Goal: Task Accomplishment & Management: Manage account settings

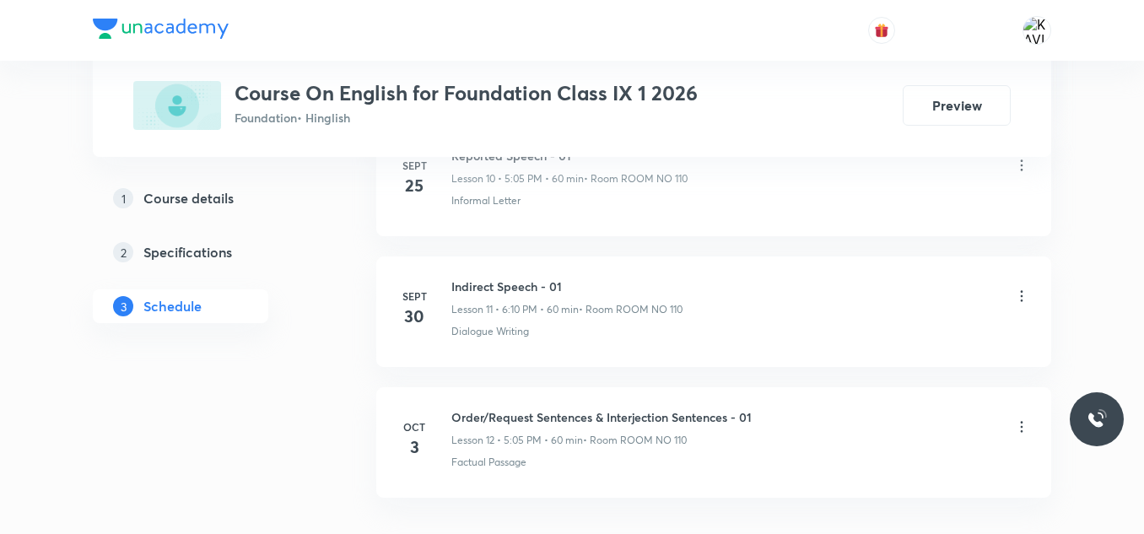
scroll to position [2388, 0]
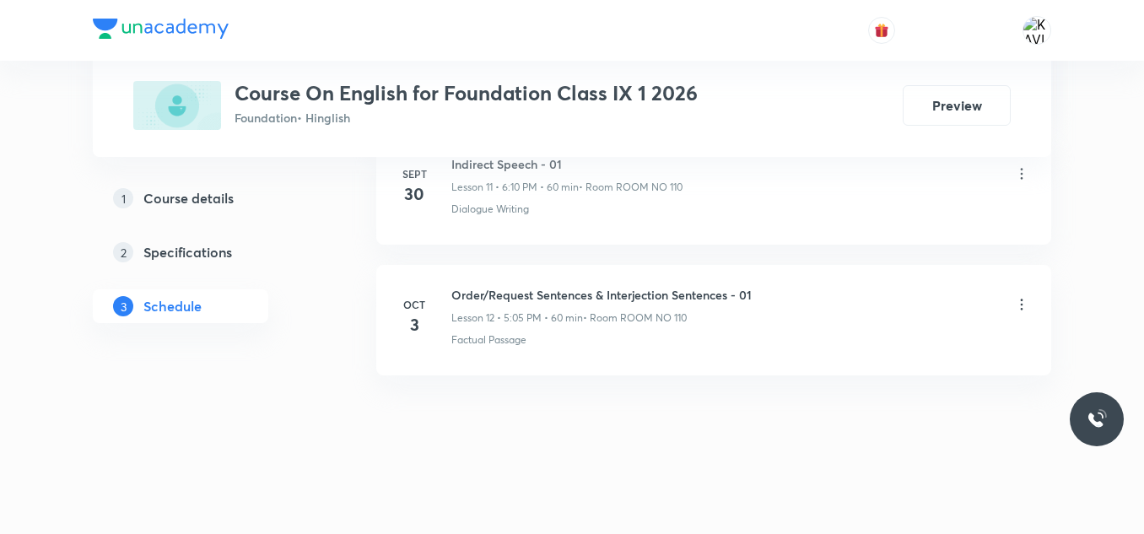
click at [513, 302] on h6 "Order/Request Sentences & Interjection Sentences - 01" at bounding box center [601, 295] width 300 height 18
copy h6 "Order/Request Sentences & Interjection Sentences - 01"
click at [556, 338] on div "Factual Passage" at bounding box center [740, 339] width 579 height 15
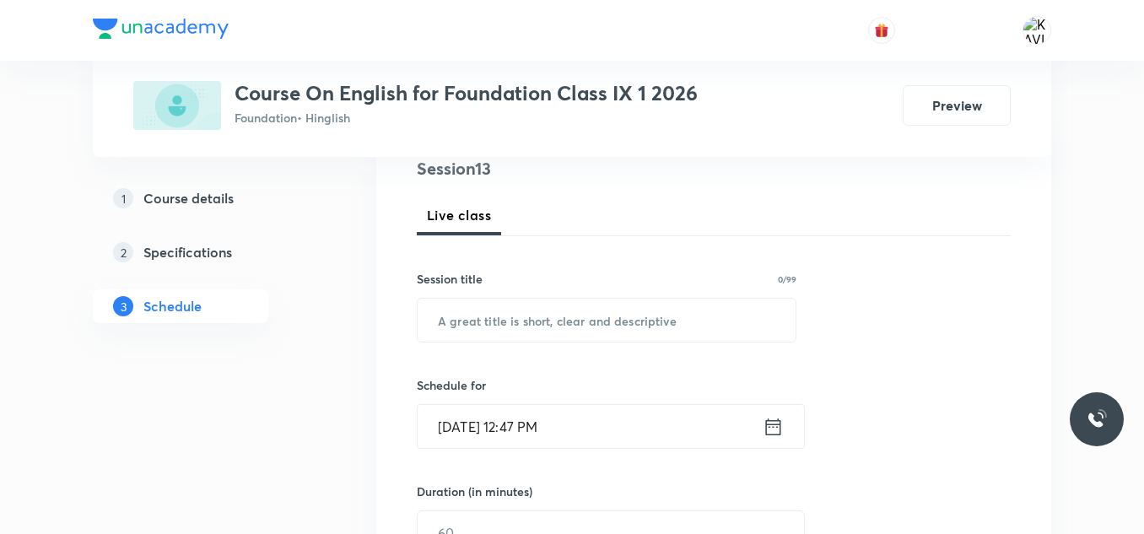
scroll to position [210, 0]
click at [498, 322] on input "text" at bounding box center [607, 318] width 378 height 43
paste input "Story Writing"
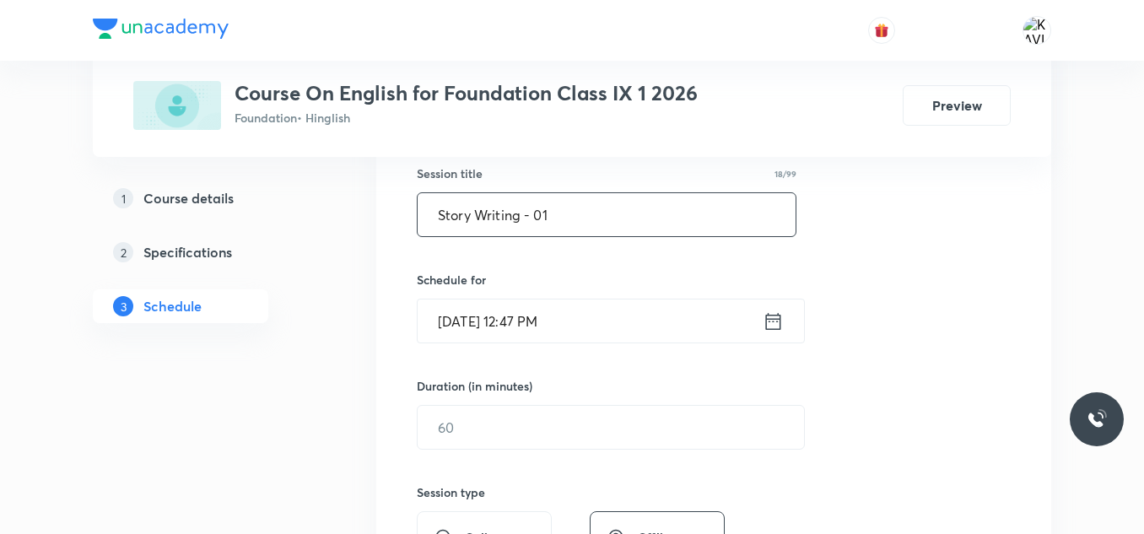
scroll to position [315, 0]
type input "Story Writing - 01"
click at [765, 311] on icon at bounding box center [773, 321] width 21 height 24
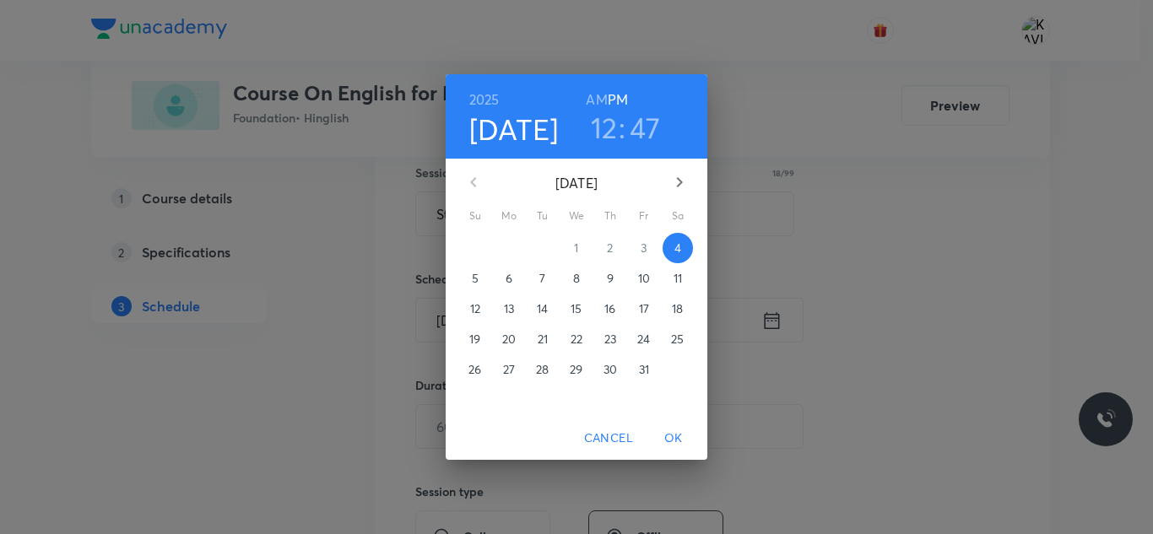
click at [603, 131] on h3 "12" at bounding box center [604, 127] width 27 height 35
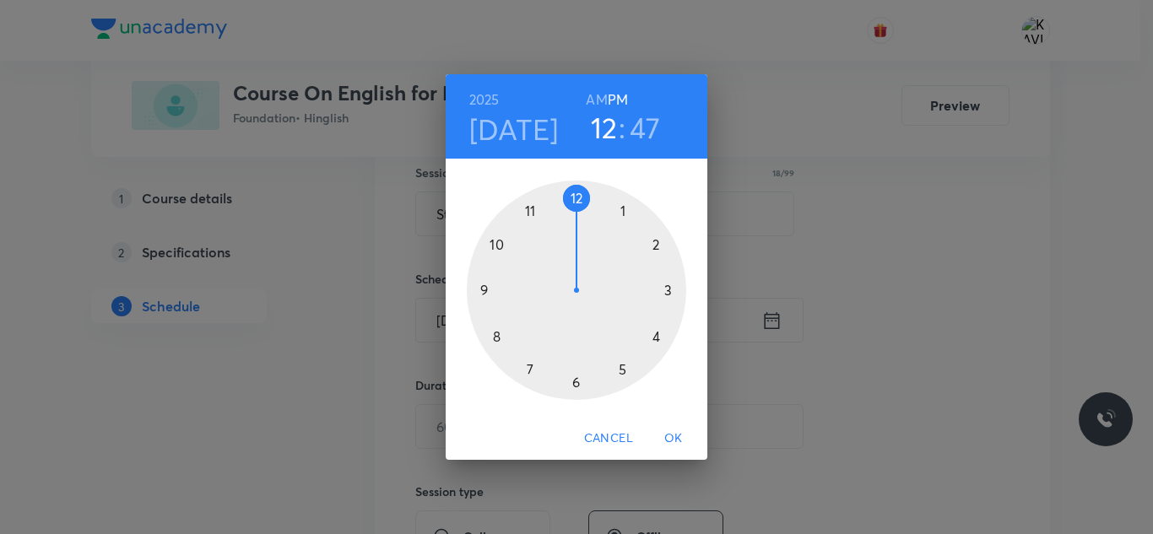
click at [622, 372] on div at bounding box center [576, 290] width 219 height 219
click at [624, 212] on div at bounding box center [576, 290] width 219 height 219
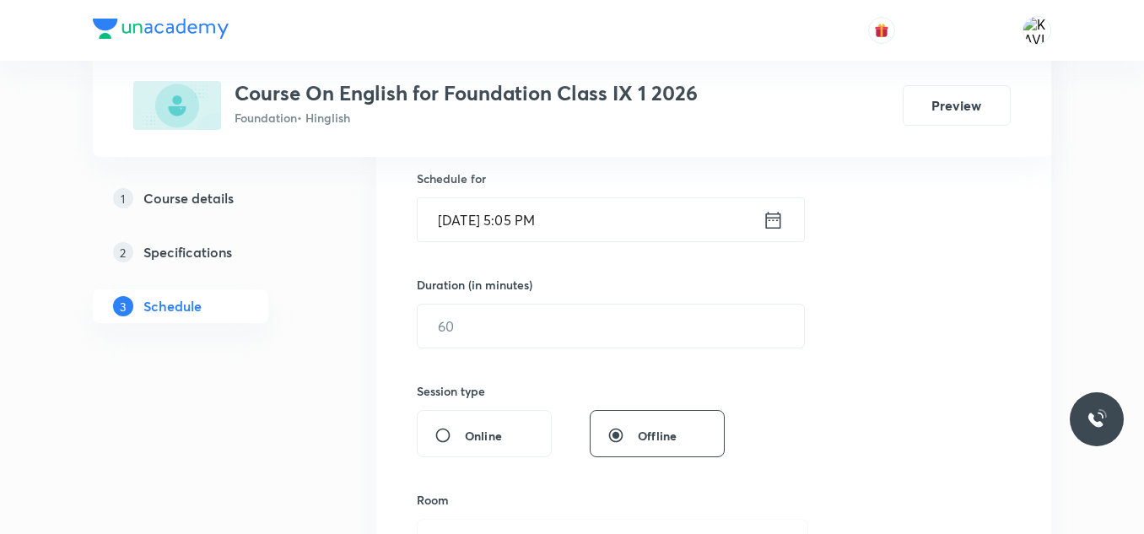
scroll to position [418, 0]
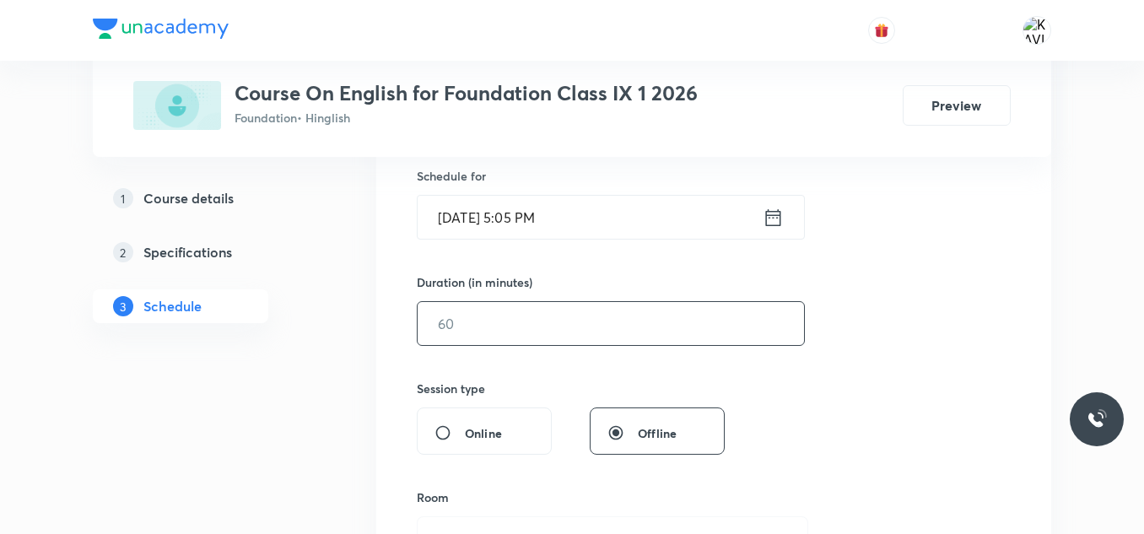
click at [515, 326] on input "text" at bounding box center [611, 323] width 386 height 43
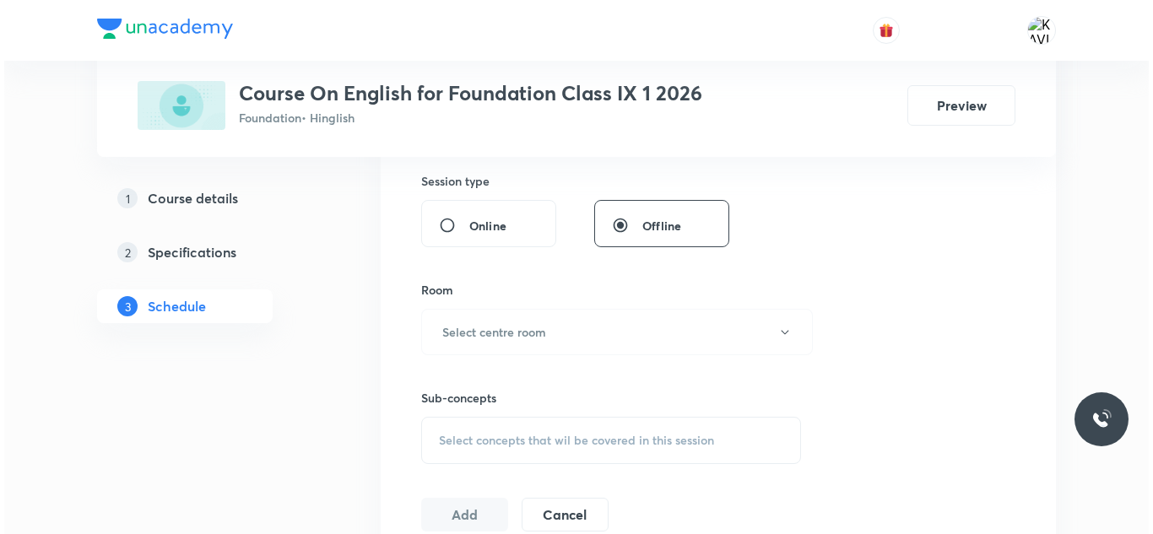
scroll to position [627, 0]
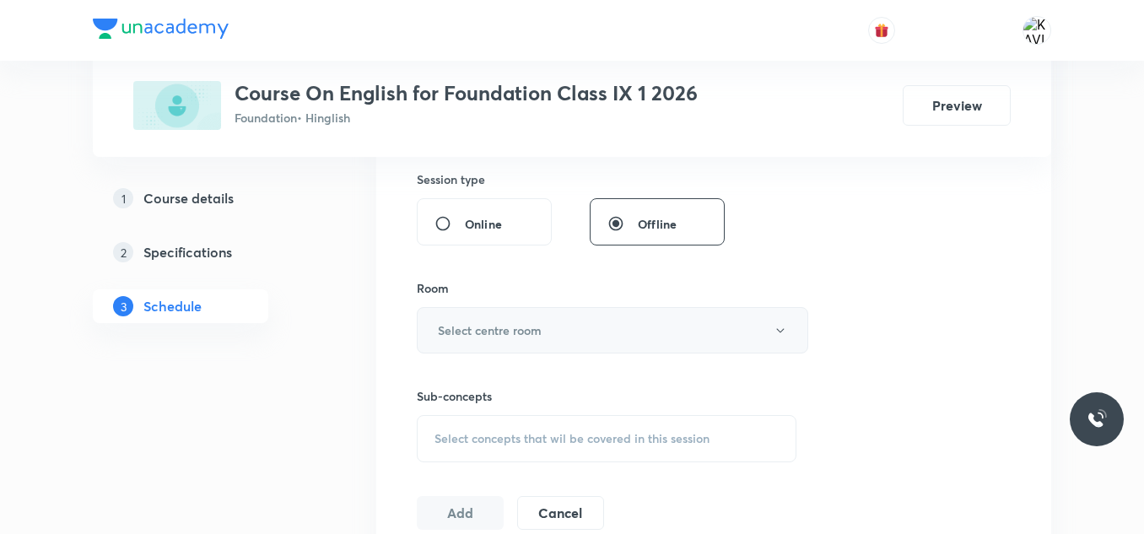
type input "60"
click at [606, 324] on button "Select centre room" at bounding box center [613, 330] width 392 height 46
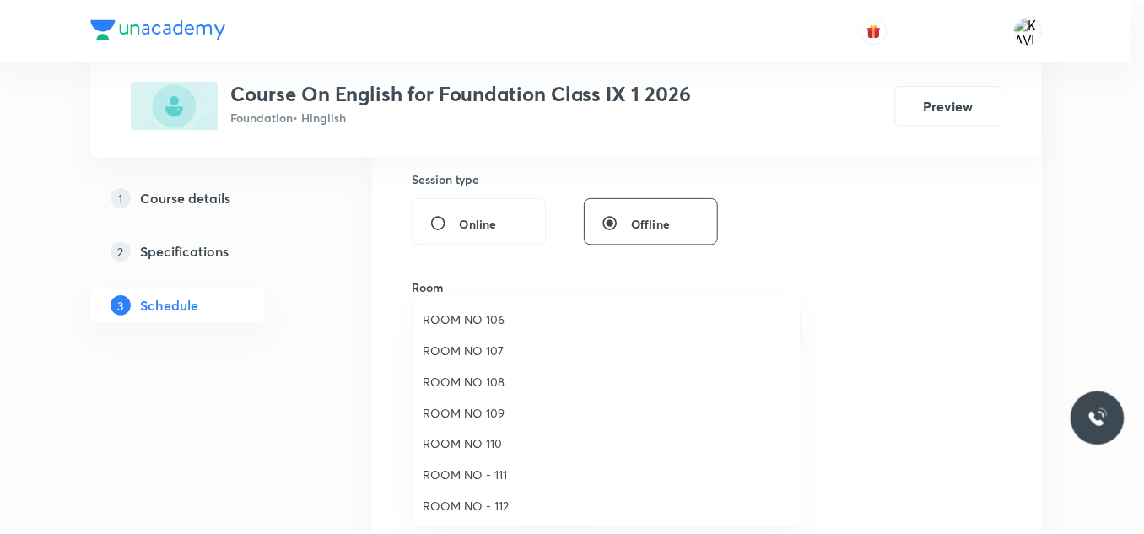
scroll to position [159, 0]
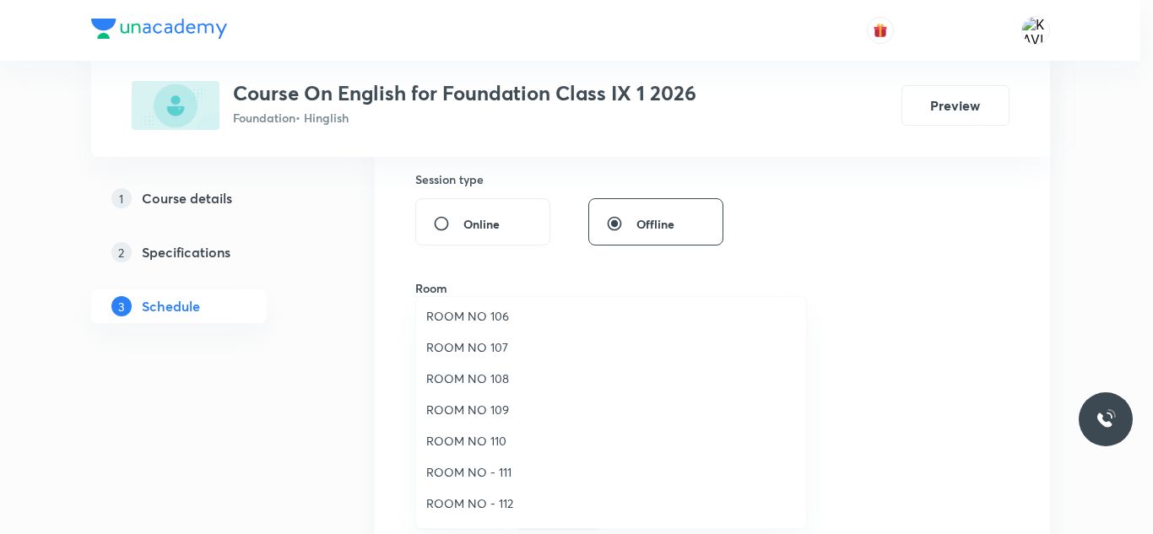
click at [498, 430] on li "ROOM NO 110" at bounding box center [611, 440] width 390 height 31
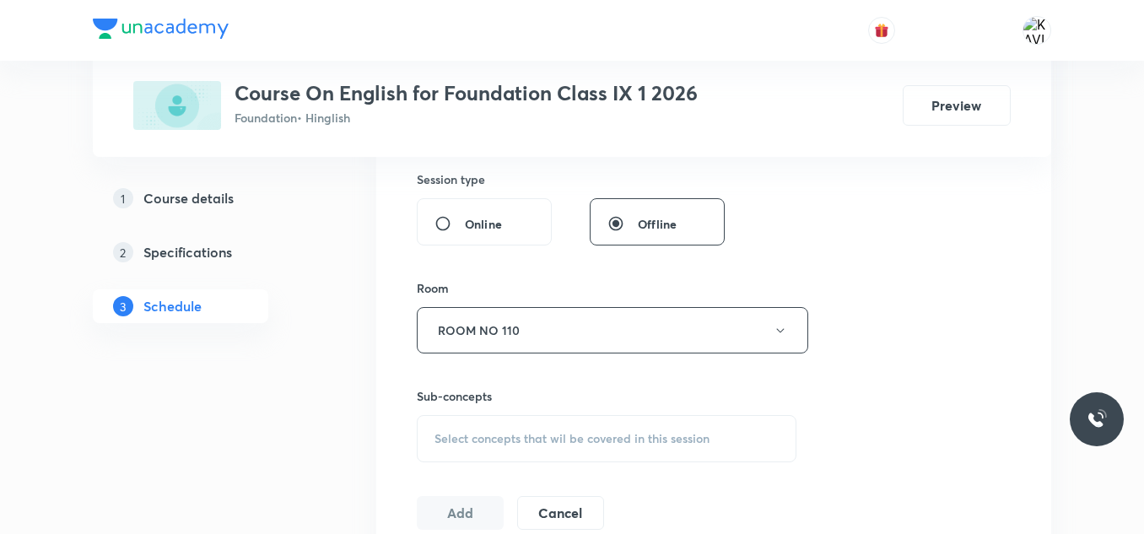
scroll to position [752, 0]
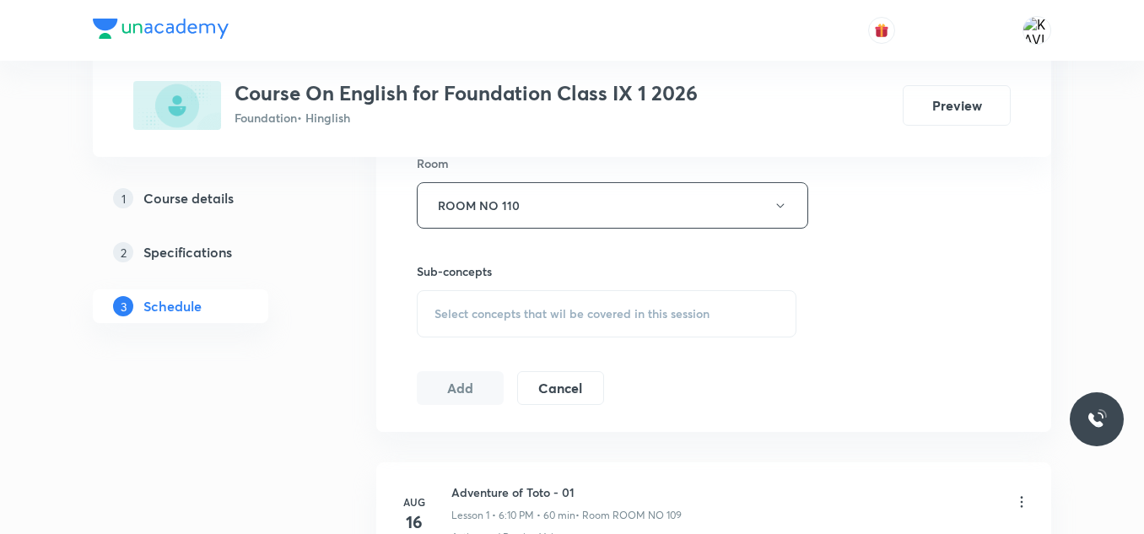
click at [490, 305] on div "Select concepts that wil be covered in this session" at bounding box center [607, 313] width 380 height 47
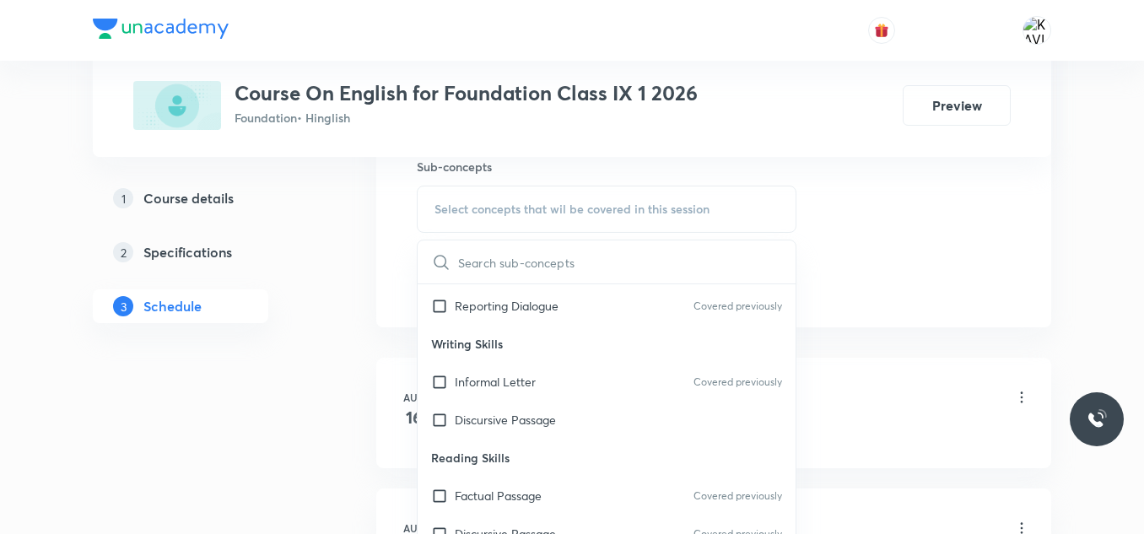
scroll to position [654, 0]
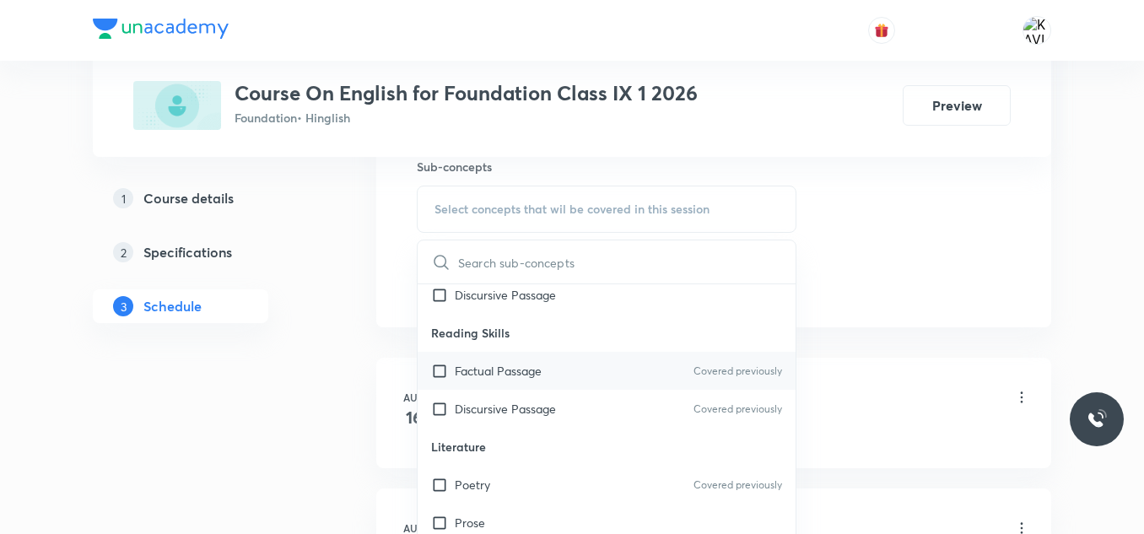
click at [547, 378] on div "Factual Passage Covered previously" at bounding box center [607, 371] width 378 height 38
checkbox input "true"
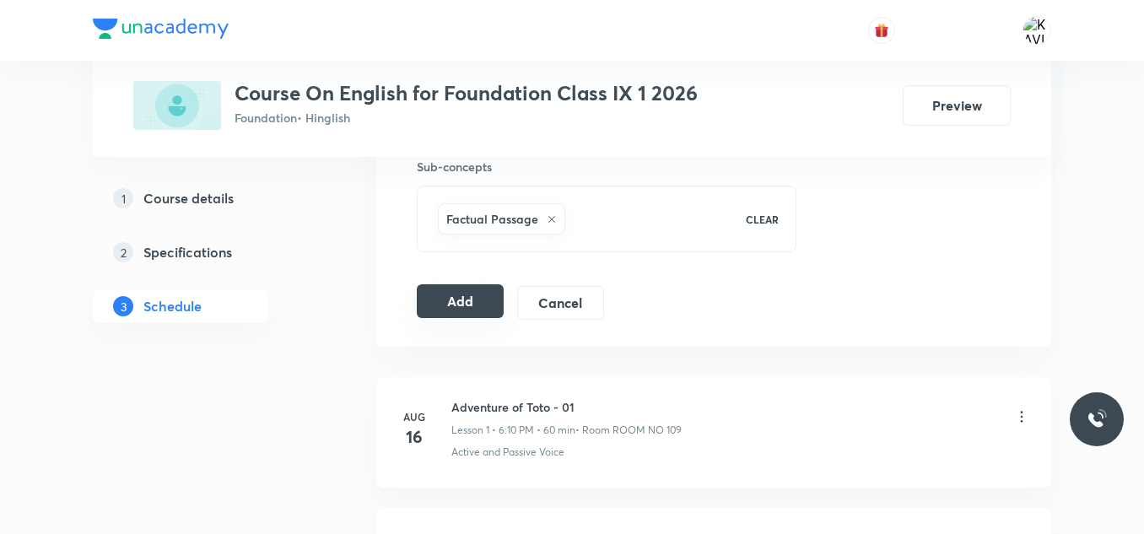
click at [464, 300] on button "Add" at bounding box center [460, 301] width 87 height 34
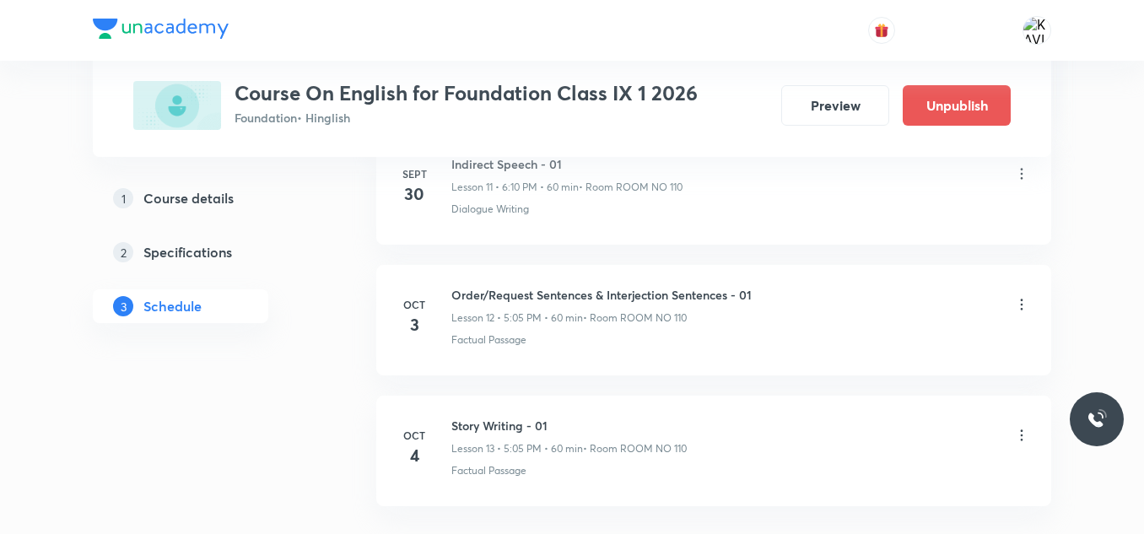
scroll to position [1743, 0]
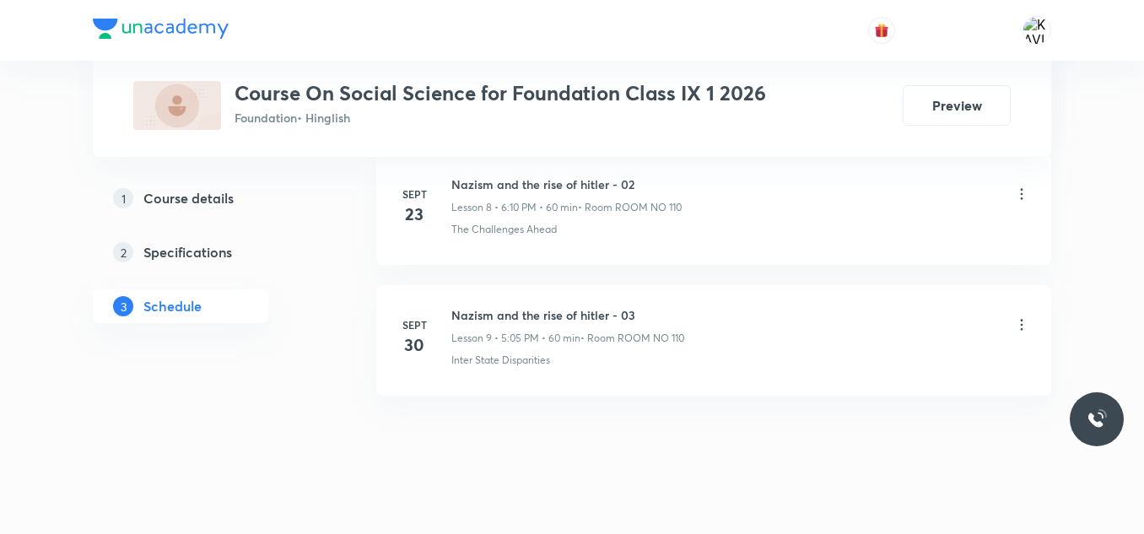
scroll to position [1996, 0]
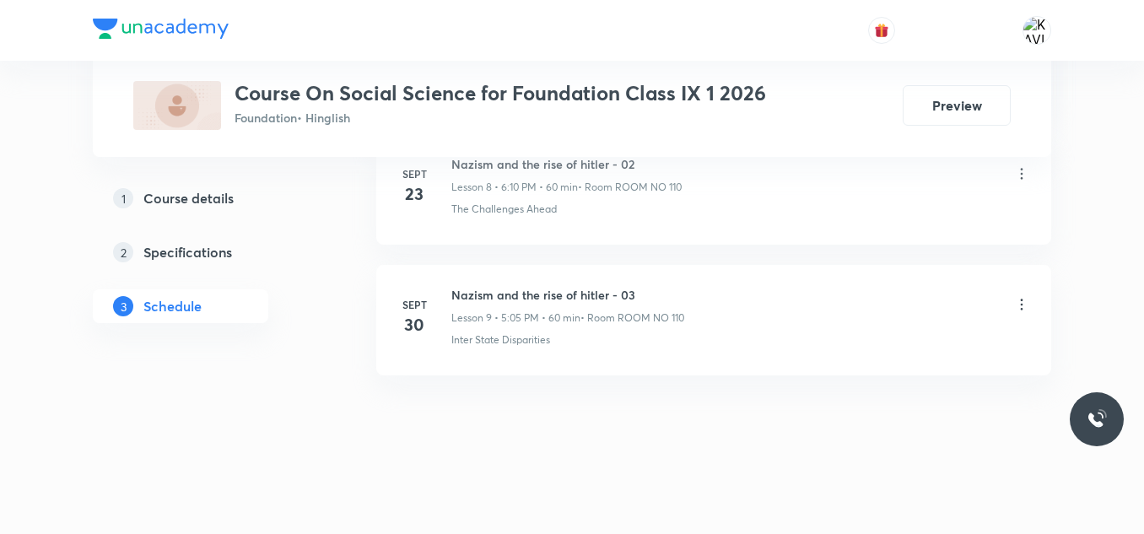
click at [496, 295] on h6 "Nazism and the rise of hitler - 03" at bounding box center [567, 295] width 233 height 18
copy h6 "Nazism and the rise of hitler - 03"
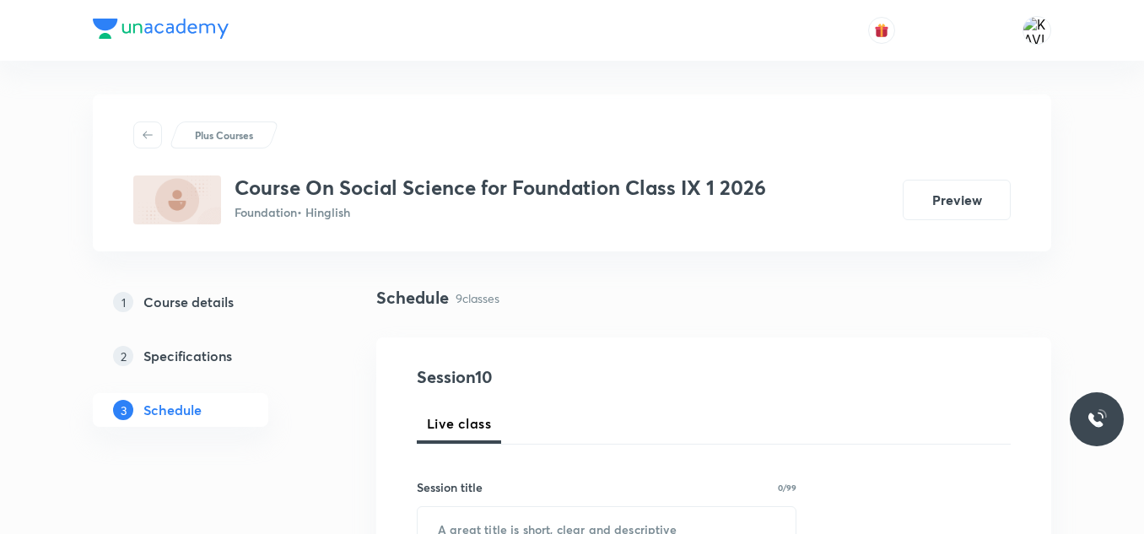
scroll to position [143, 0]
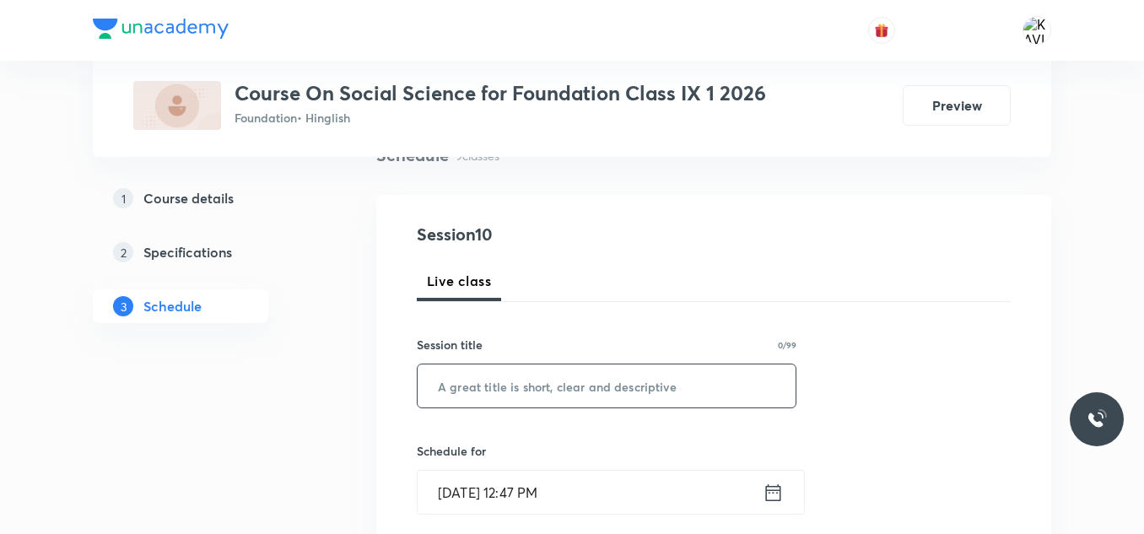
click at [488, 384] on input "text" at bounding box center [607, 386] width 378 height 43
paste input "Nazism and the rise of hitler - 03"
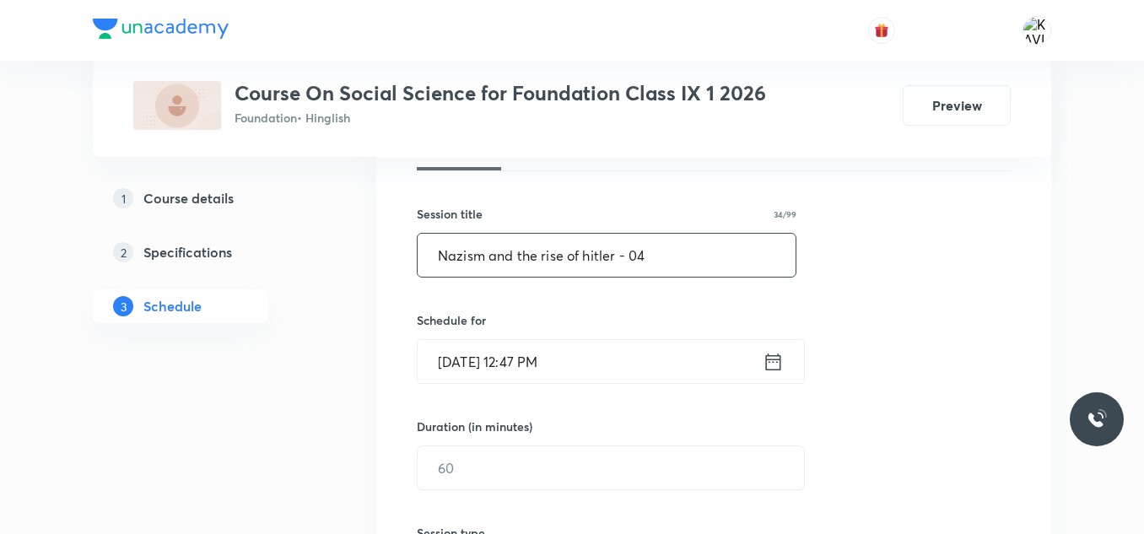
scroll to position [274, 0]
type input "Nazism and the rise of hitler - 04"
click at [761, 361] on input "Oct 4, 2025, 12:47 PM" at bounding box center [590, 360] width 345 height 43
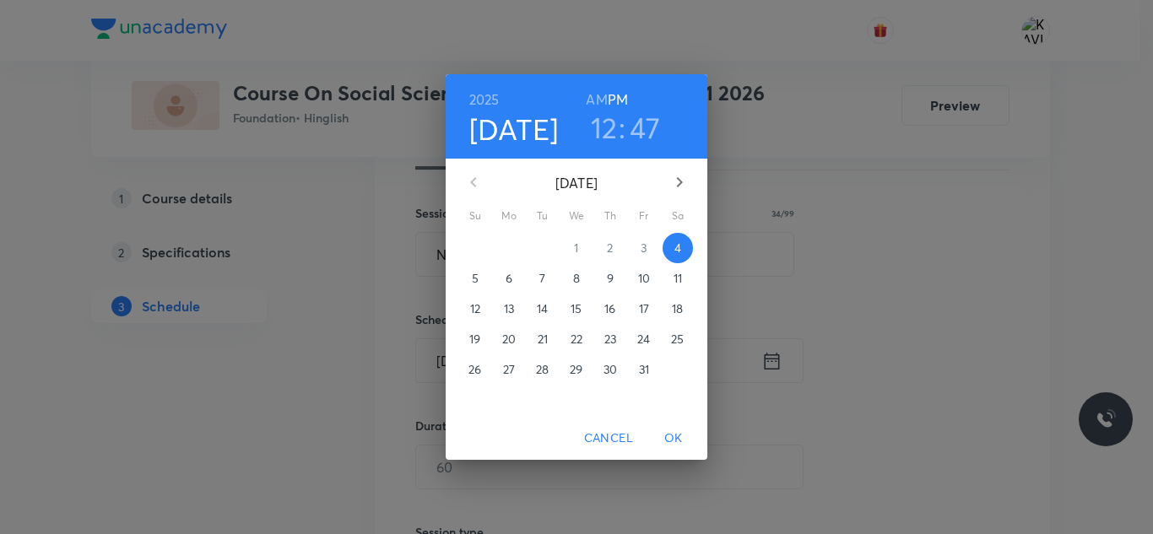
click at [603, 131] on h3 "12" at bounding box center [604, 127] width 27 height 35
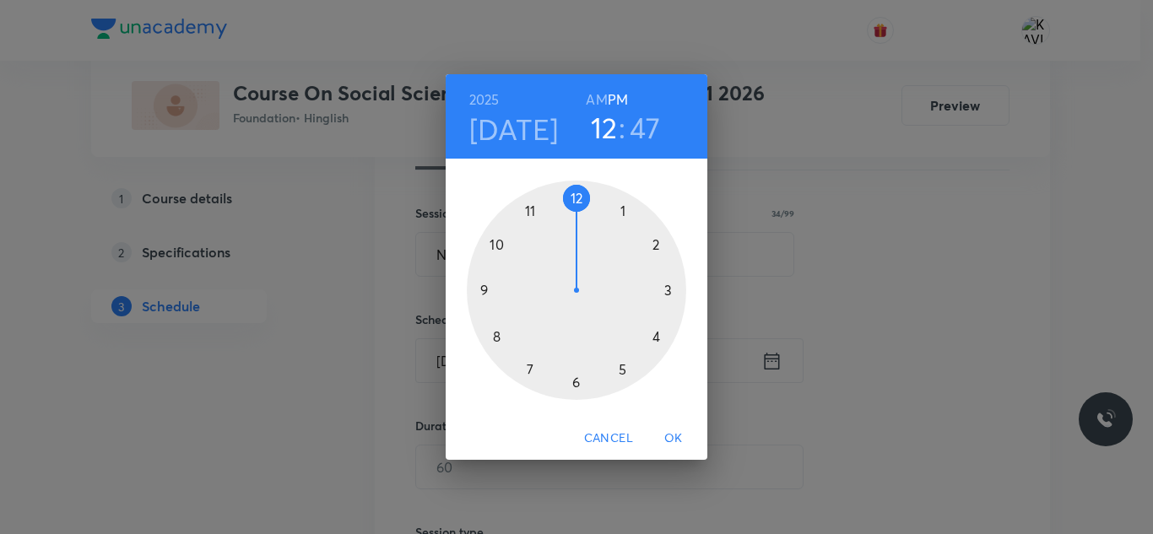
click at [572, 378] on div at bounding box center [576, 290] width 219 height 219
click at [656, 246] on div at bounding box center [576, 290] width 219 height 219
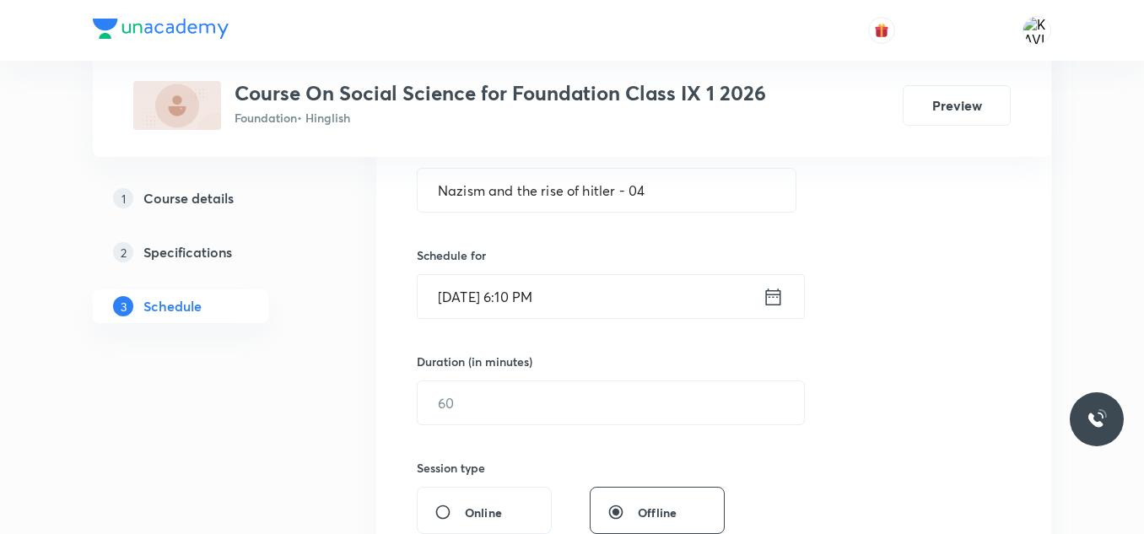
scroll to position [339, 0]
click at [439, 419] on input "text" at bounding box center [611, 402] width 386 height 43
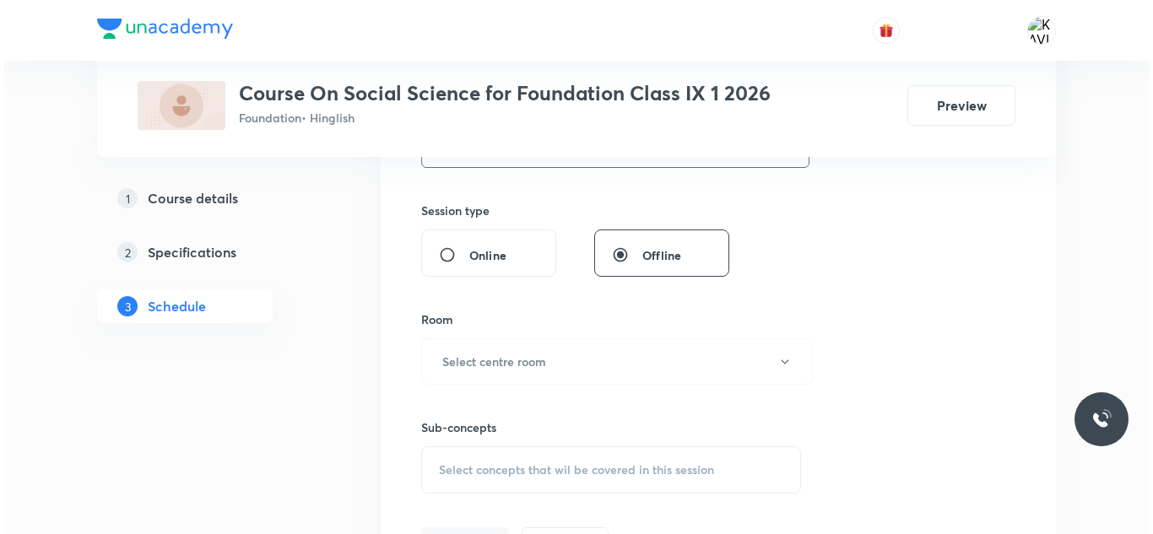
scroll to position [597, 0]
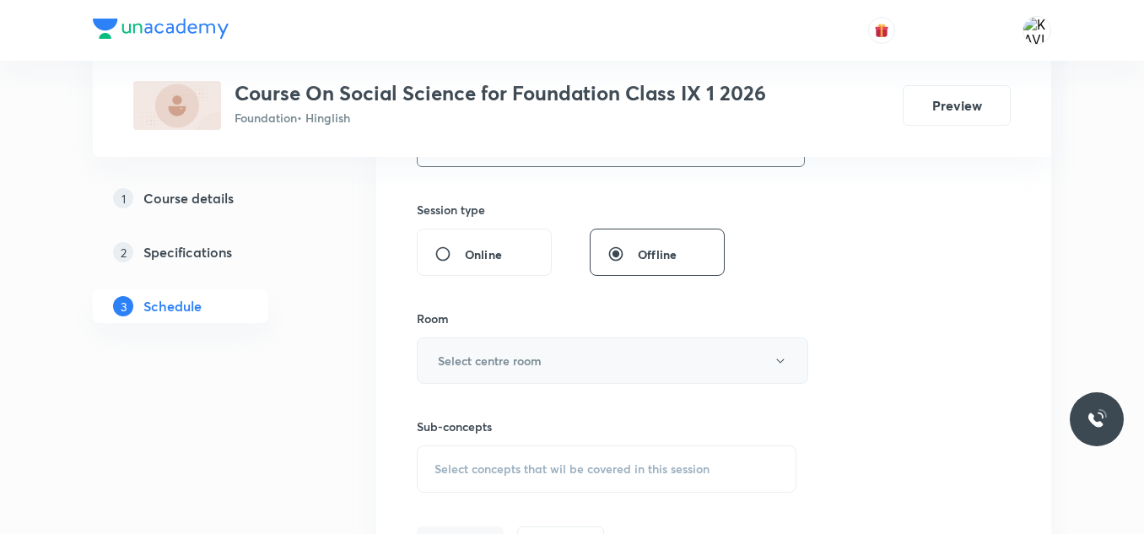
type input "60"
click at [534, 352] on h6 "Select centre room" at bounding box center [490, 361] width 104 height 18
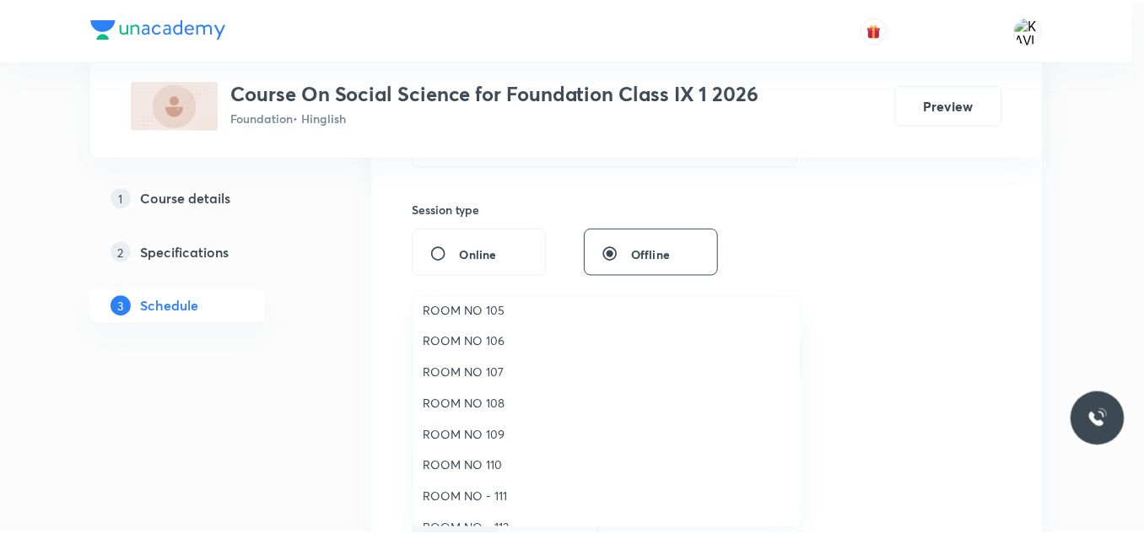
scroll to position [135, 0]
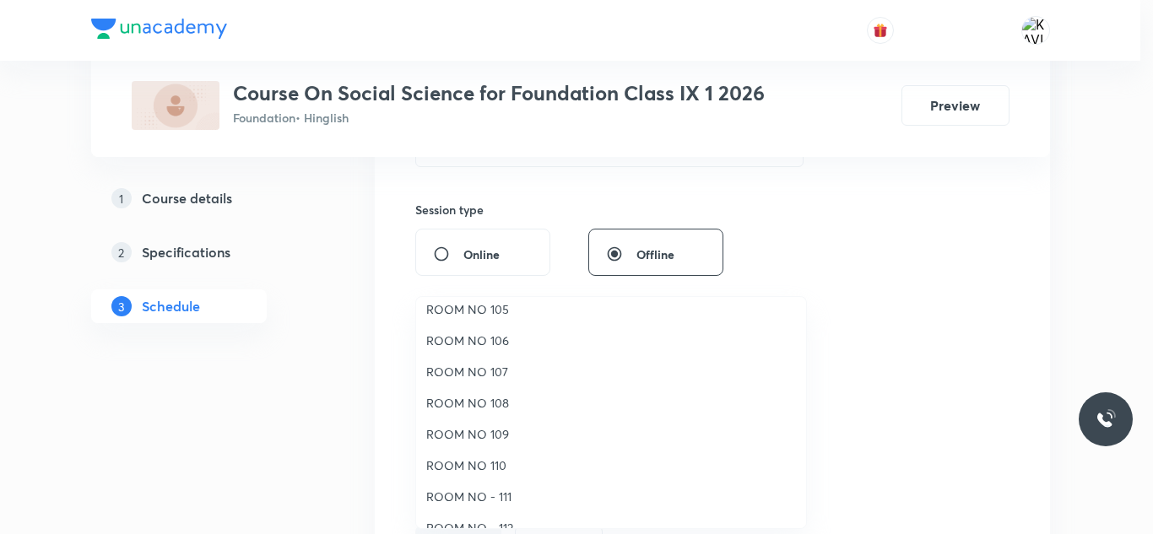
click at [492, 454] on li "ROOM NO 110" at bounding box center [611, 465] width 390 height 31
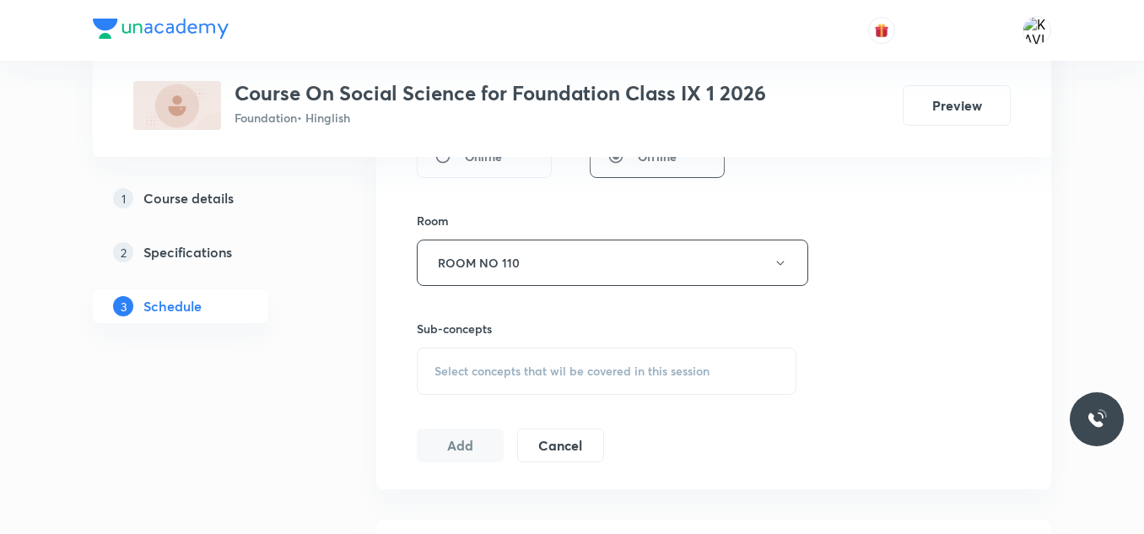
scroll to position [695, 0]
click at [482, 378] on div "Select concepts that wil be covered in this session" at bounding box center [607, 370] width 380 height 47
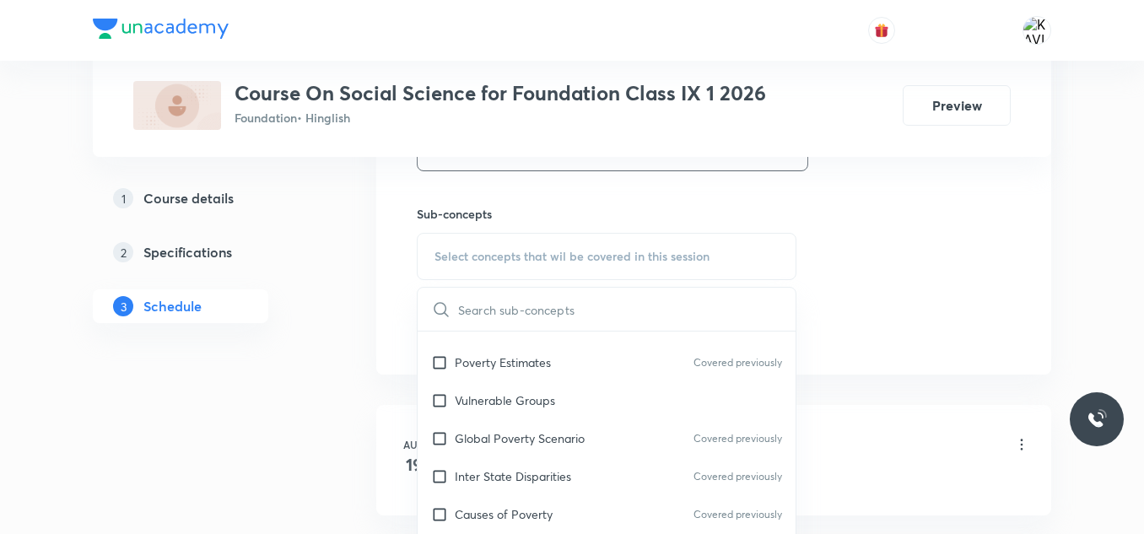
scroll to position [514, 0]
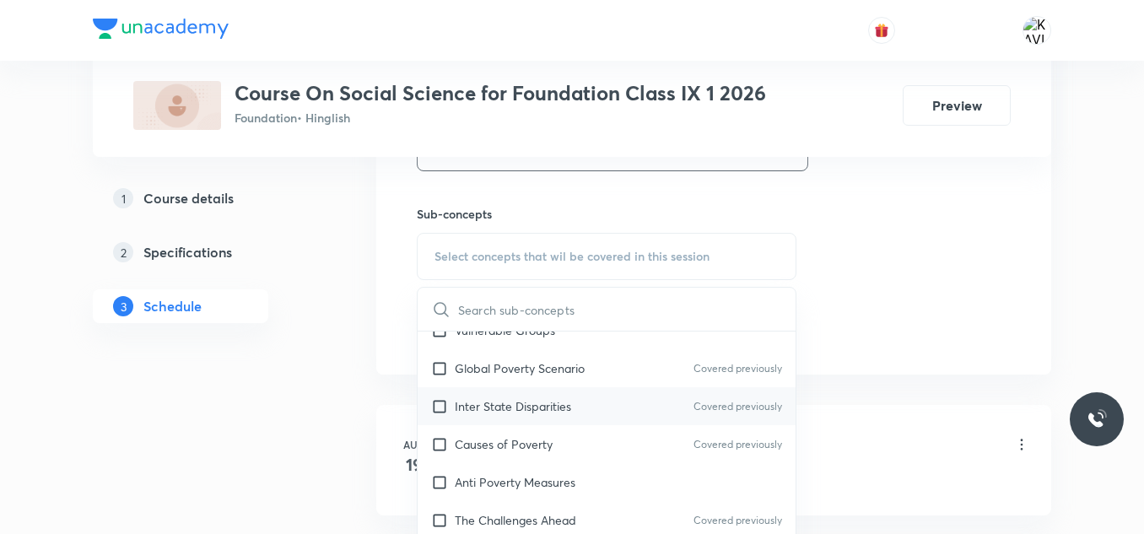
click at [538, 392] on div "Inter State Disparities Covered previously" at bounding box center [607, 406] width 378 height 38
checkbox input "true"
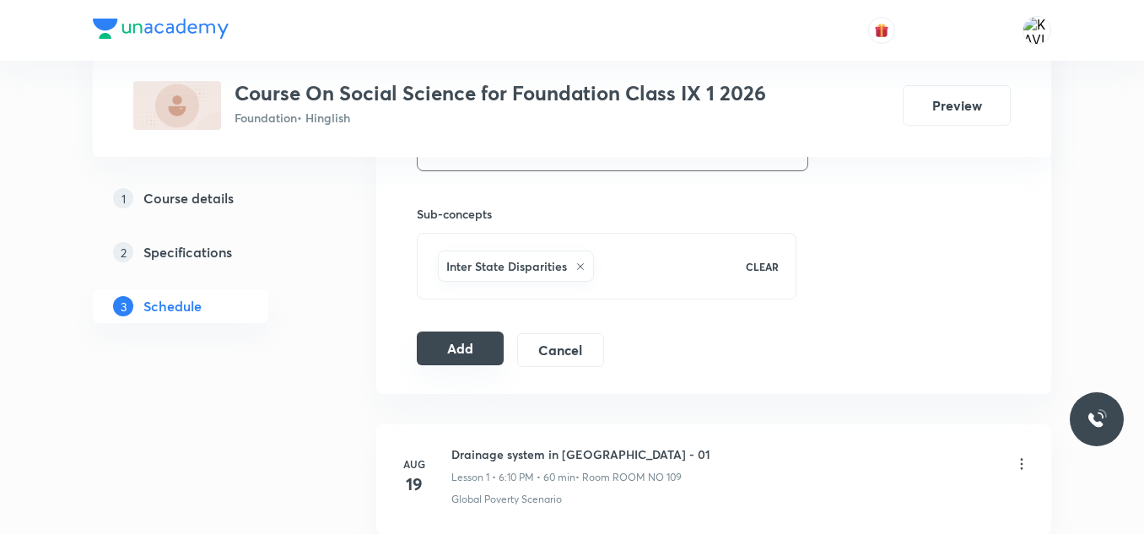
click at [455, 353] on button "Add" at bounding box center [460, 349] width 87 height 34
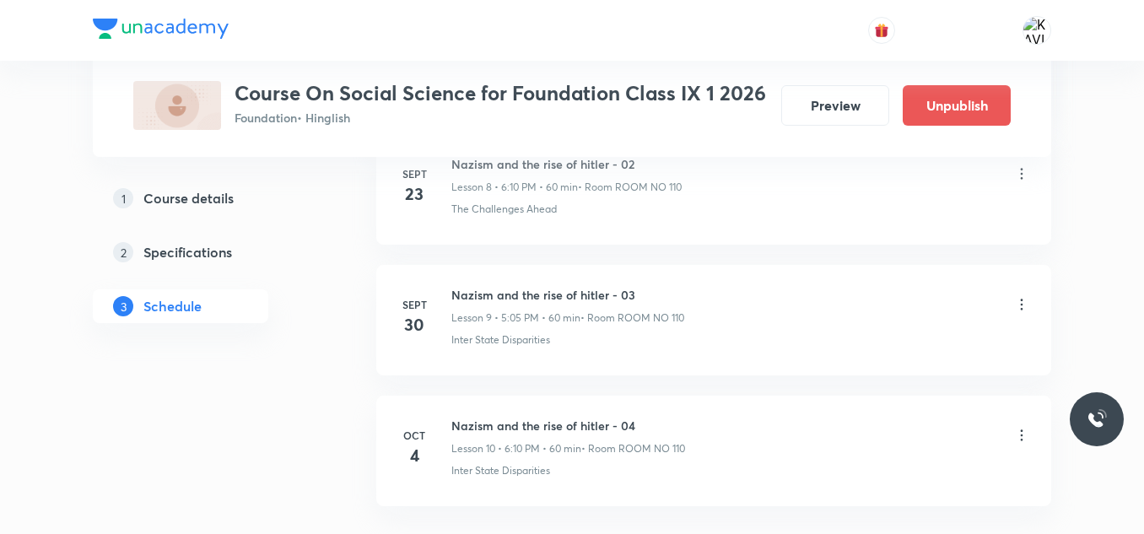
scroll to position [1351, 0]
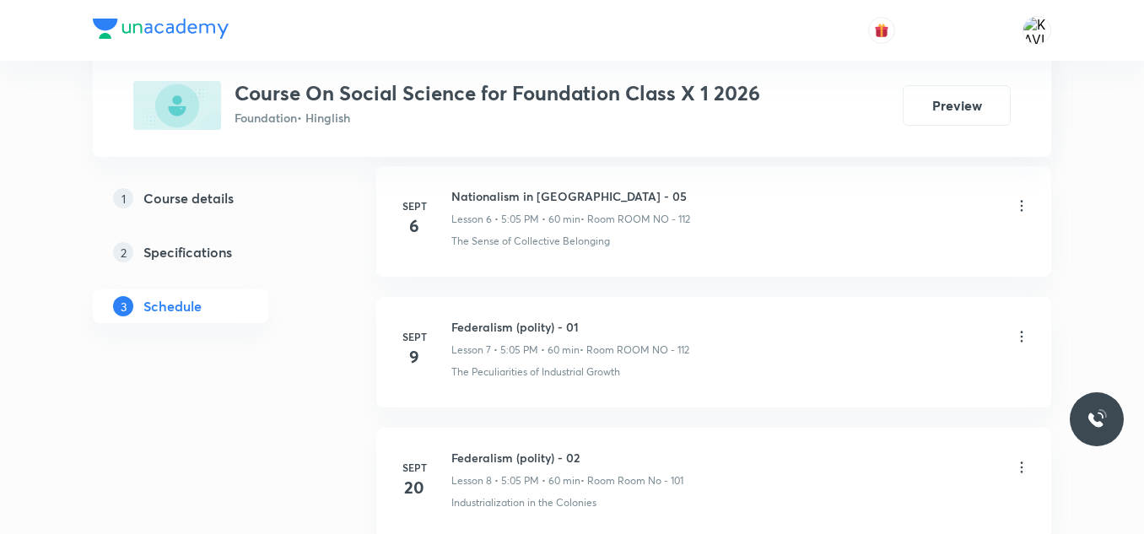
scroll to position [1996, 0]
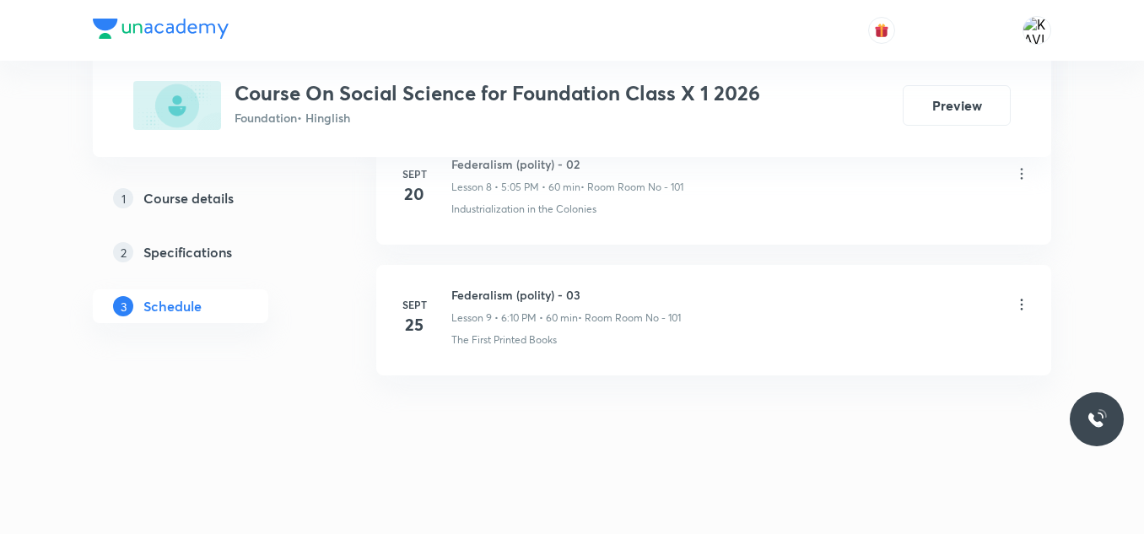
click at [501, 297] on h6 "Federalism (polity) - 03" at bounding box center [566, 295] width 230 height 18
copy h6 "Federalism (polity) - 03"
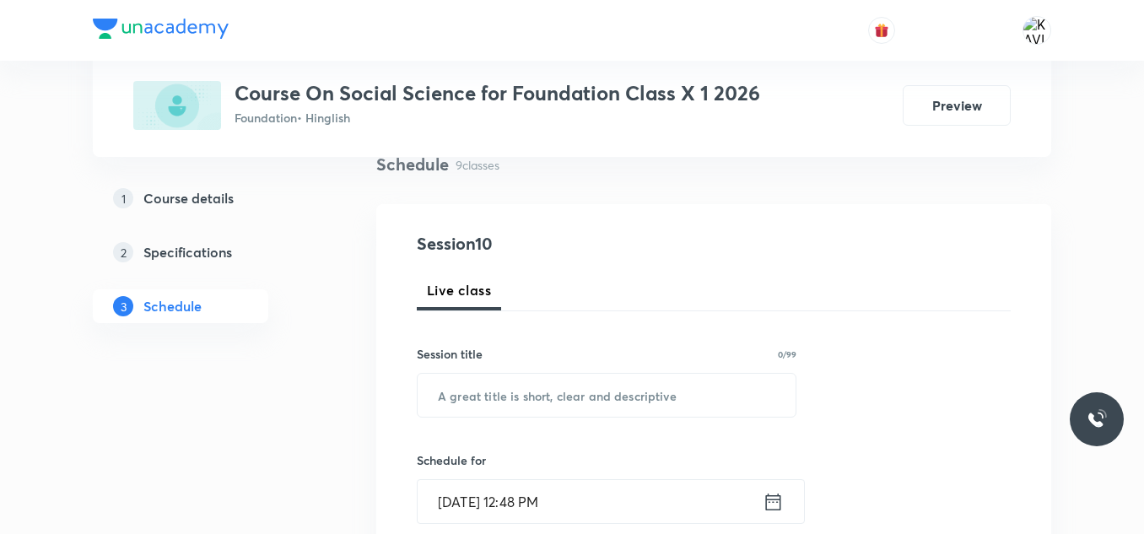
scroll to position [139, 0]
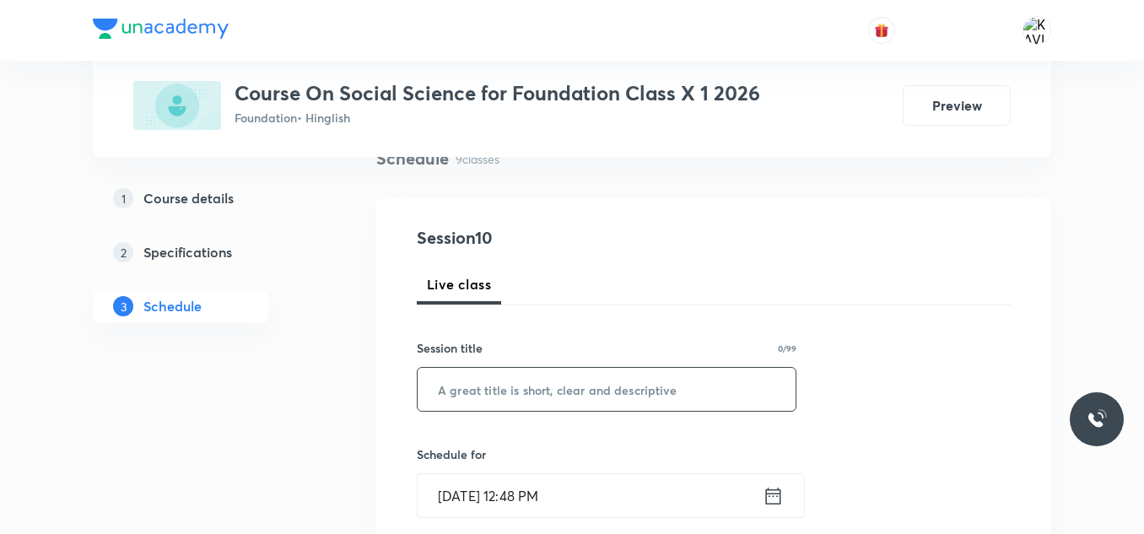
click at [485, 388] on input "text" at bounding box center [607, 389] width 378 height 43
paste input "Federalism (polity) - 03"
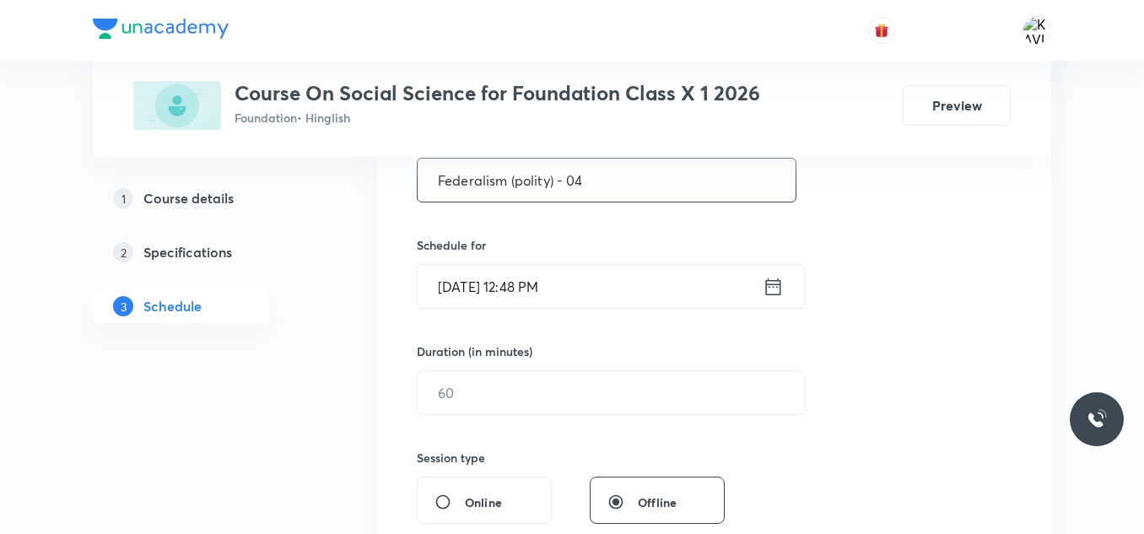
scroll to position [350, 0]
type input "Federalism (polity) - 04"
click at [776, 283] on icon at bounding box center [773, 284] width 15 height 17
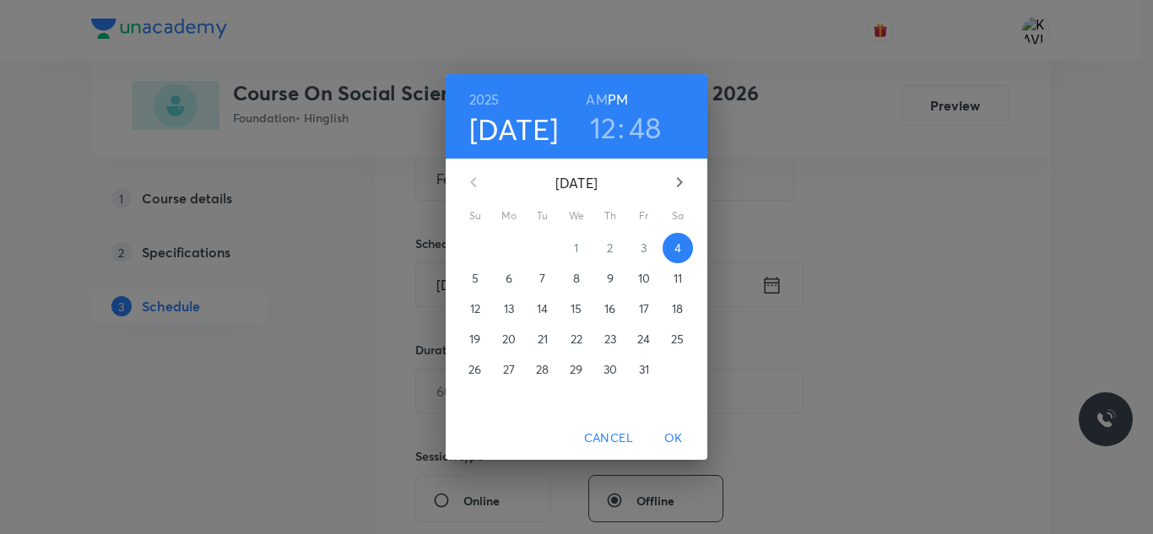
click at [601, 123] on h3 "12" at bounding box center [603, 127] width 27 height 35
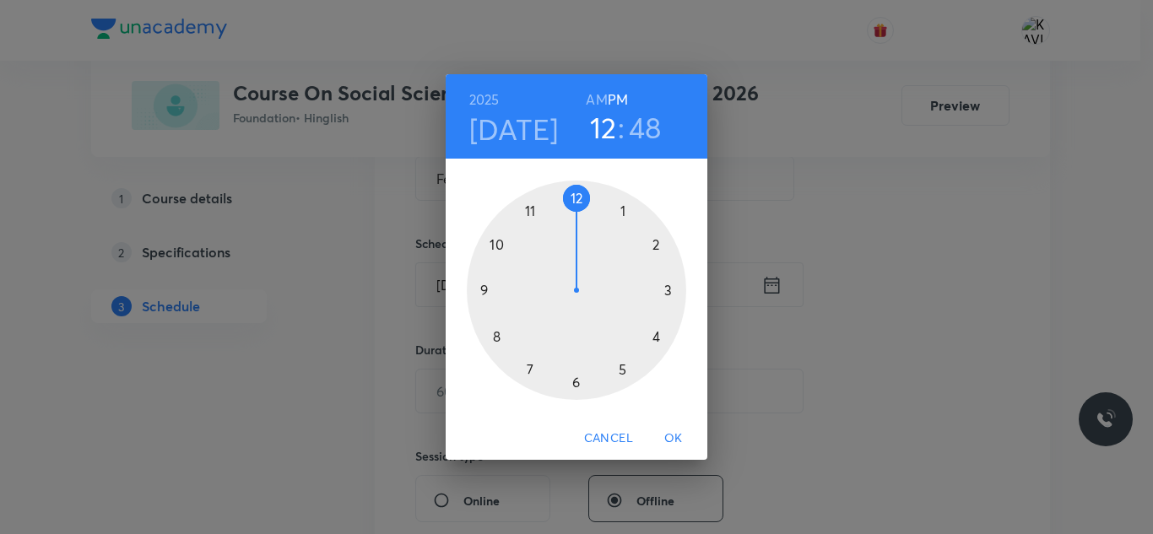
click at [621, 364] on div at bounding box center [576, 290] width 219 height 219
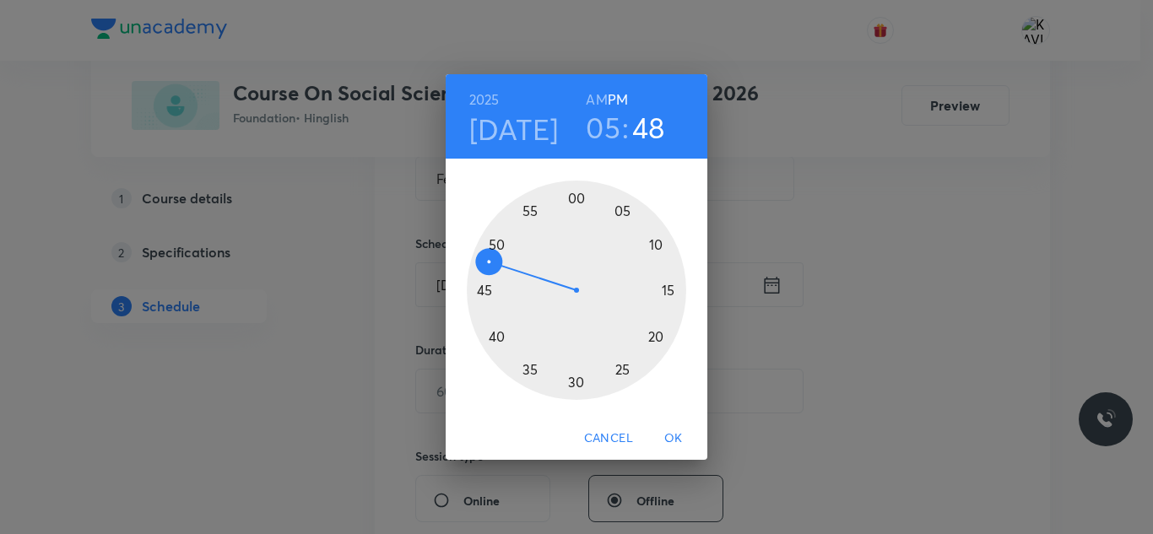
click at [625, 211] on div at bounding box center [576, 290] width 219 height 219
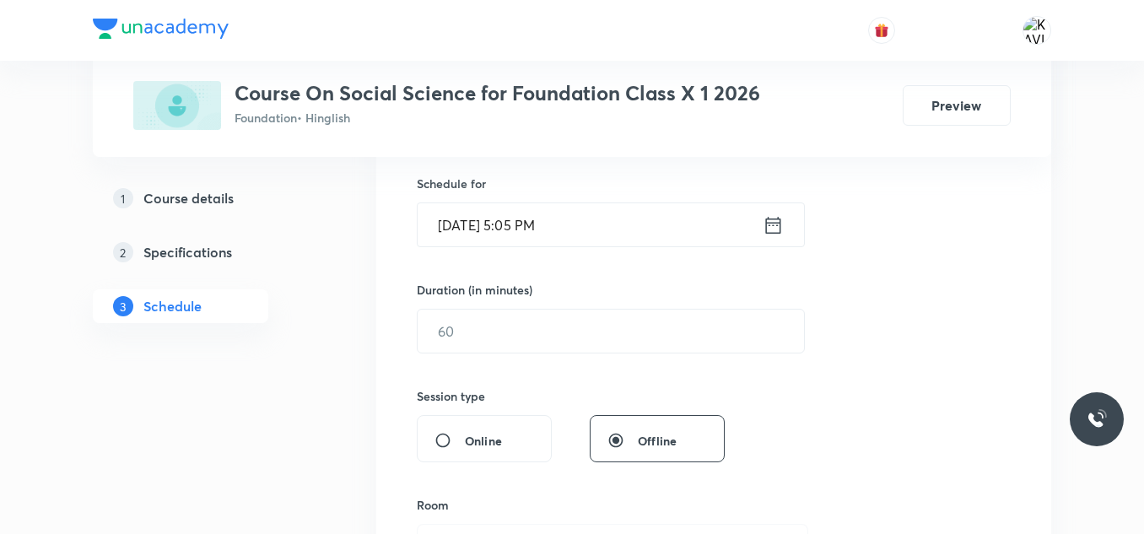
scroll to position [413, 0]
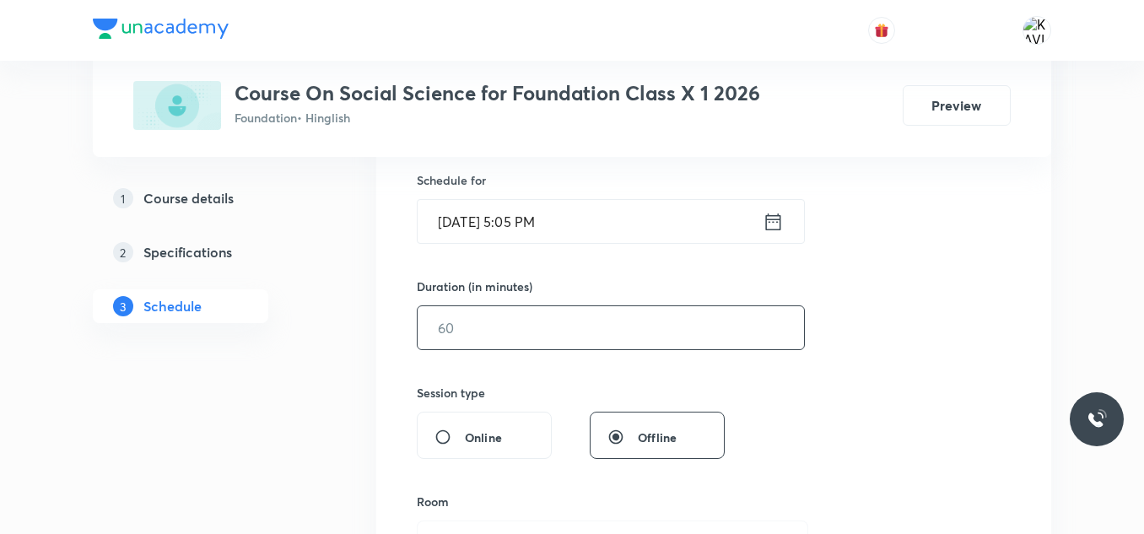
click at [515, 308] on input "text" at bounding box center [611, 327] width 386 height 43
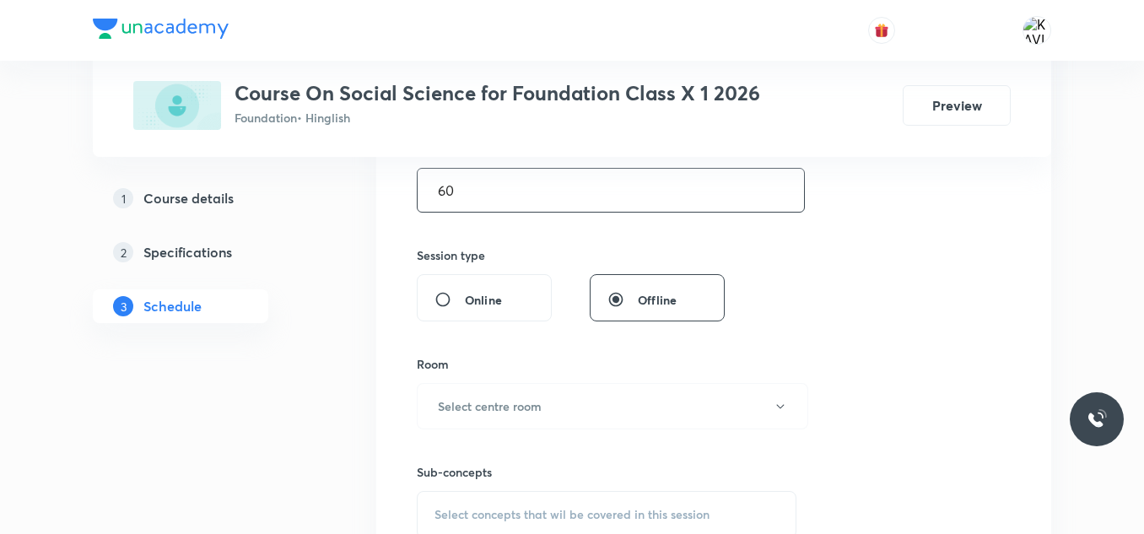
scroll to position [553, 0]
type input "60"
click at [518, 407] on h6 "Select centre room" at bounding box center [490, 405] width 104 height 18
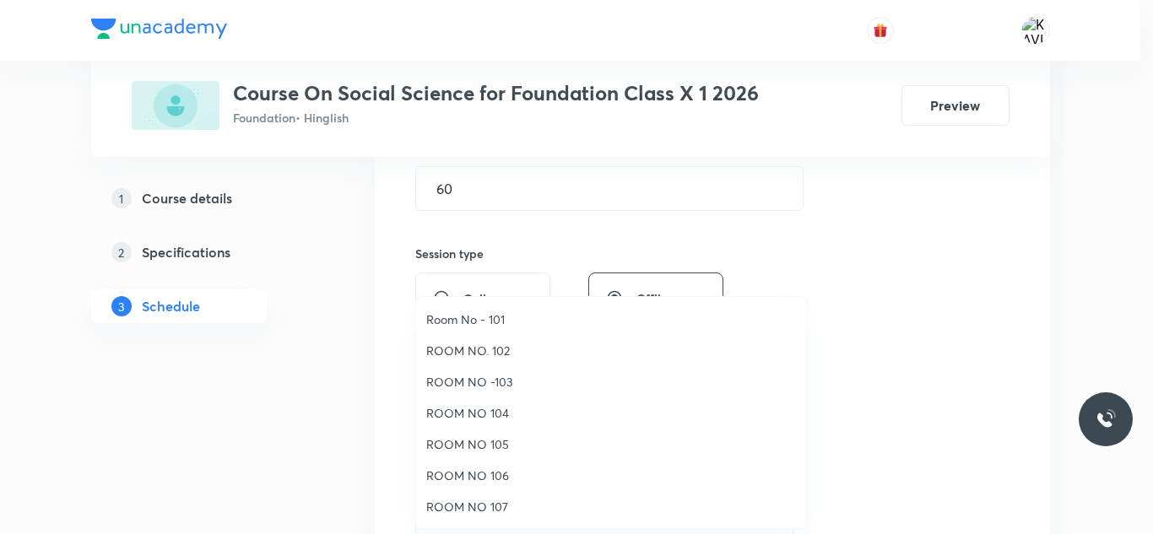
click at [494, 314] on span "Room No - 101" at bounding box center [611, 320] width 370 height 18
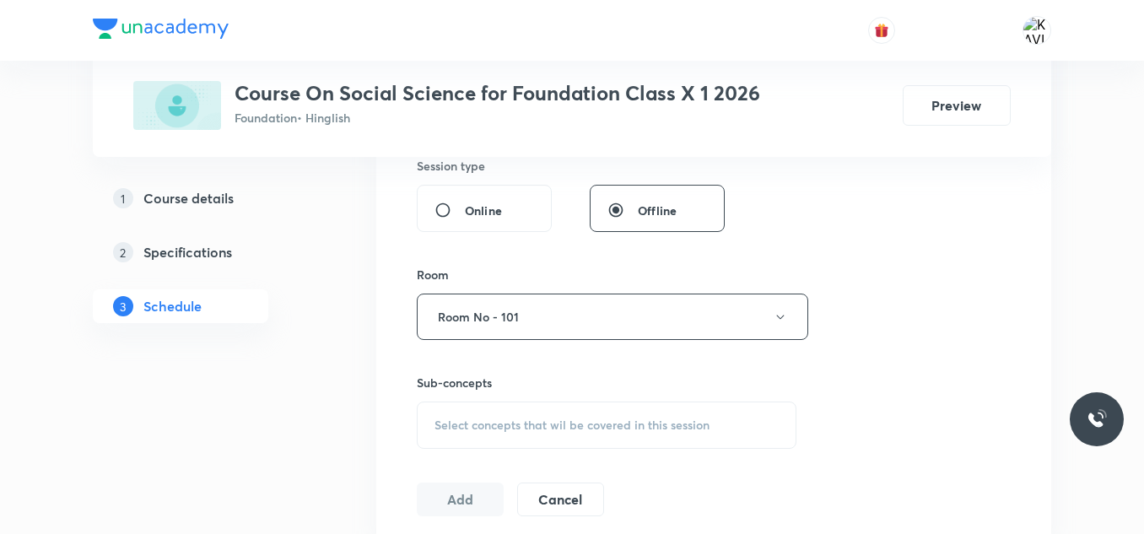
scroll to position [643, 0]
click at [476, 431] on div "Select concepts that wil be covered in this session" at bounding box center [607, 422] width 380 height 47
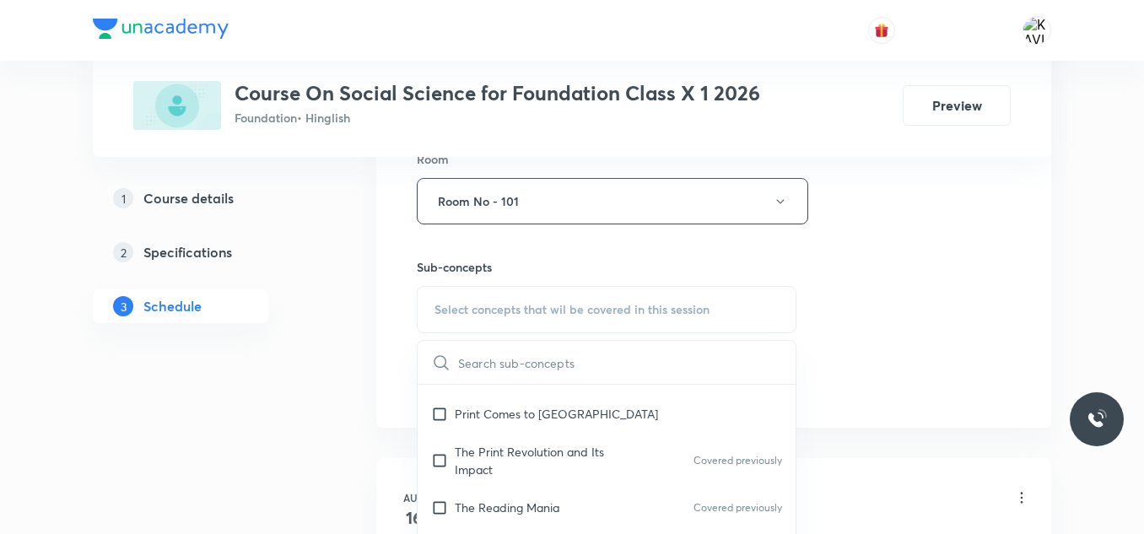
scroll to position [934, 0]
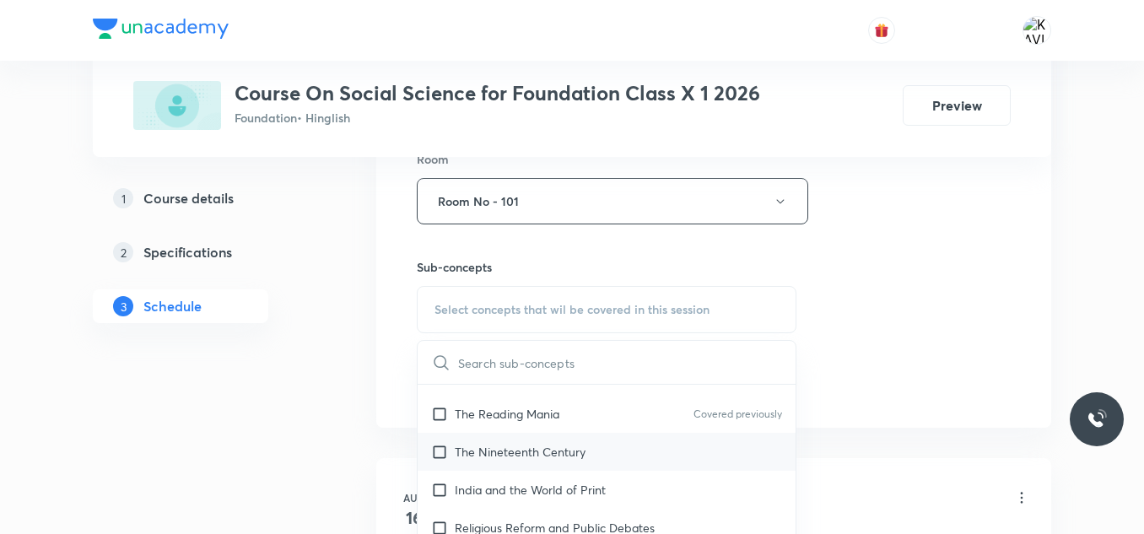
click at [522, 454] on p "The Nineteenth Century" at bounding box center [520, 452] width 131 height 18
checkbox input "true"
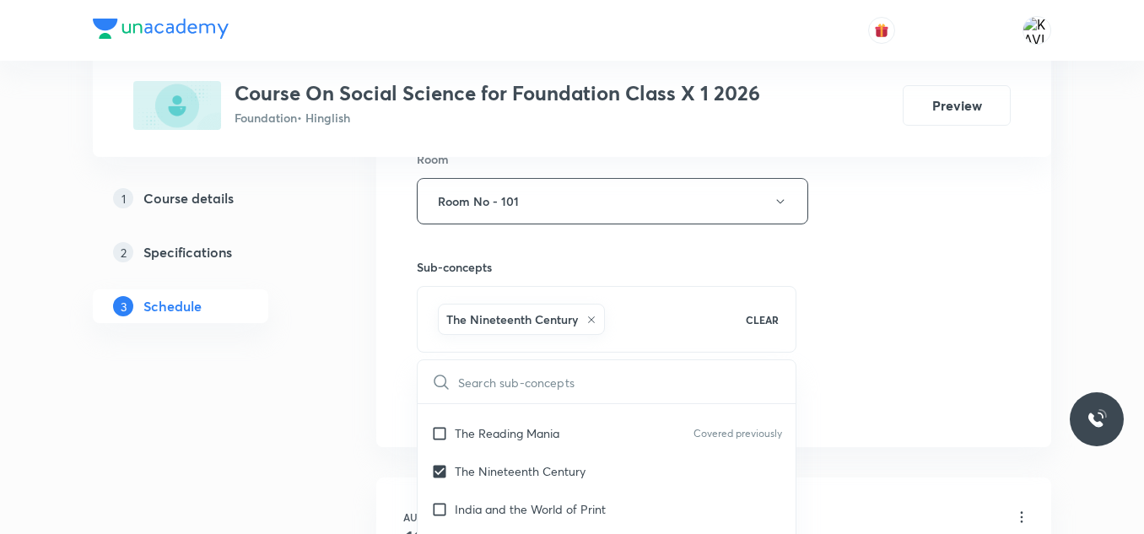
click at [862, 357] on div "Session 10 Live class Session title 24/99 Federalism (polity) - 04 ​ Schedule f…" at bounding box center [714, 14] width 594 height 812
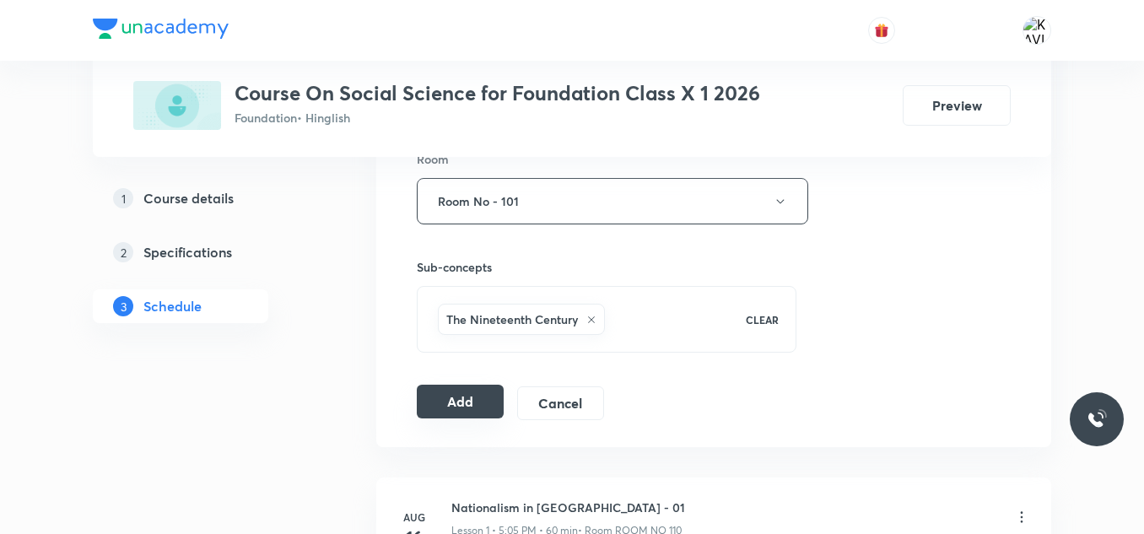
click at [461, 406] on button "Add" at bounding box center [460, 402] width 87 height 34
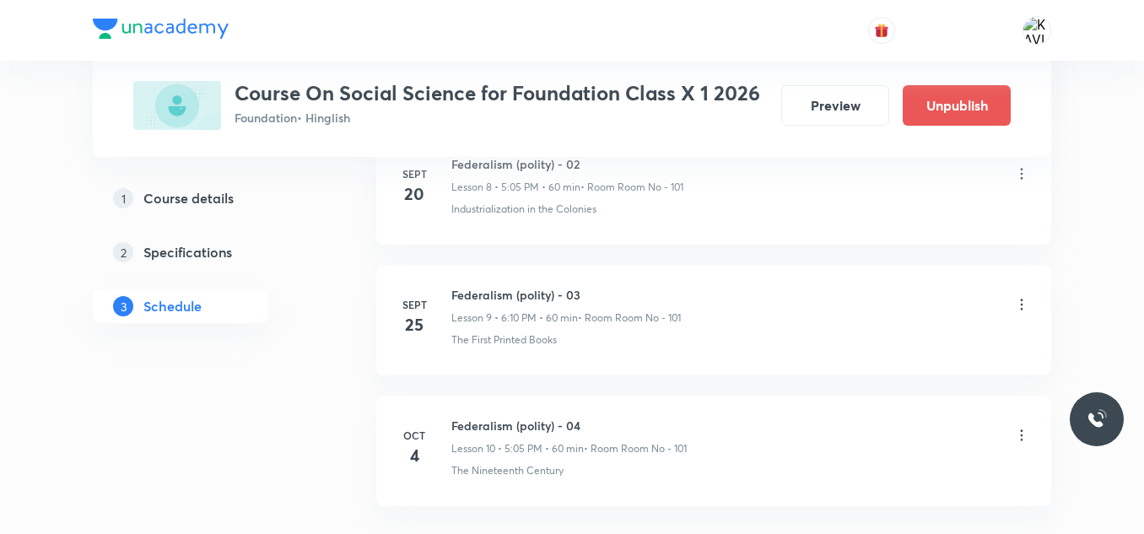
scroll to position [1351, 0]
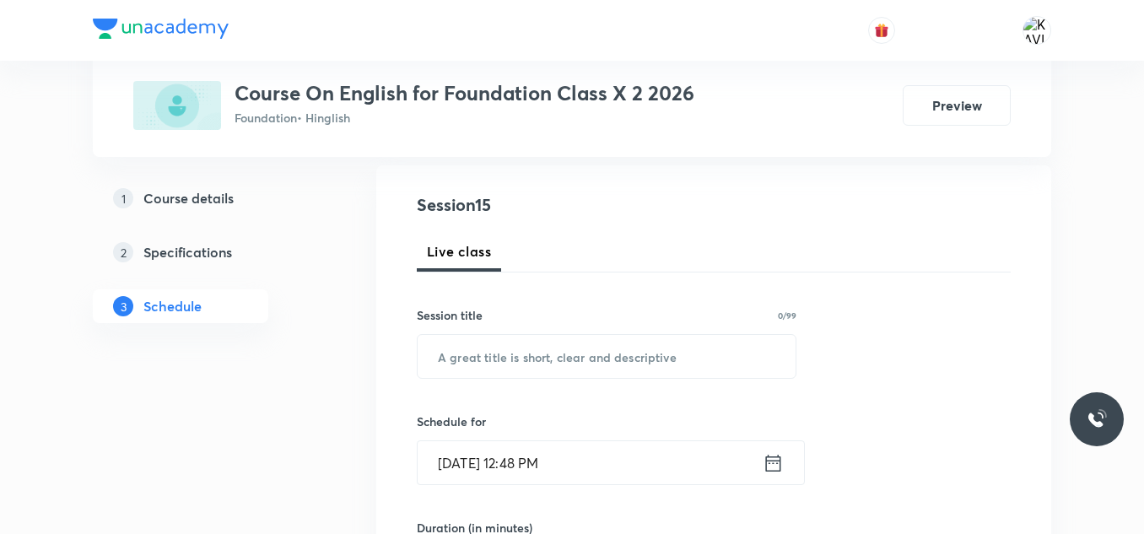
scroll to position [173, 0]
click at [485, 363] on input "text" at bounding box center [607, 355] width 378 height 43
paste input "Order/Request Sentences & Interjection Sentences - 01"
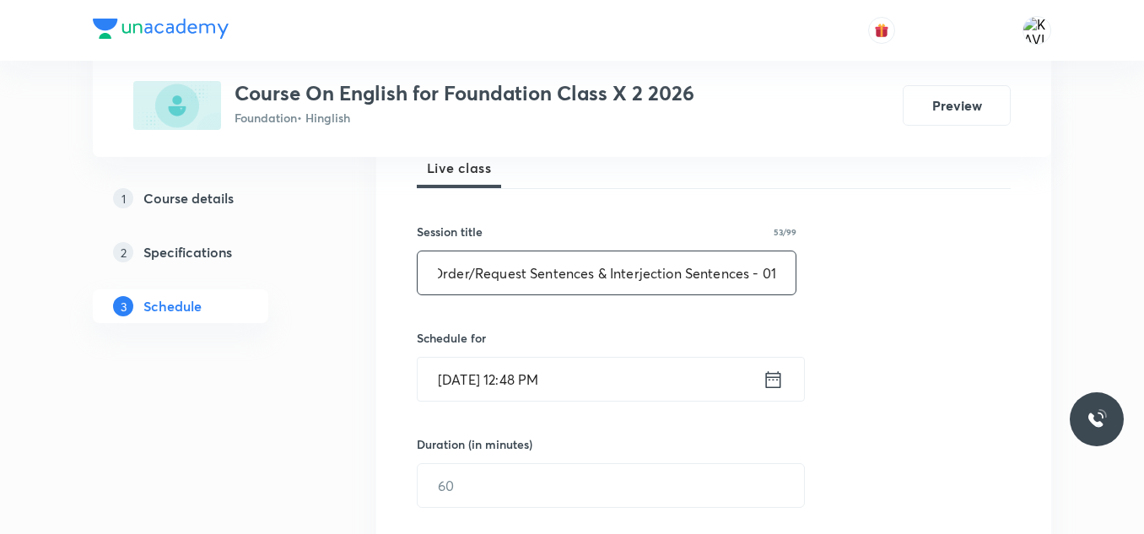
scroll to position [257, 0]
type input "Order/Request Sentences & Interjection Sentences - 01"
click at [777, 381] on icon at bounding box center [773, 379] width 21 height 24
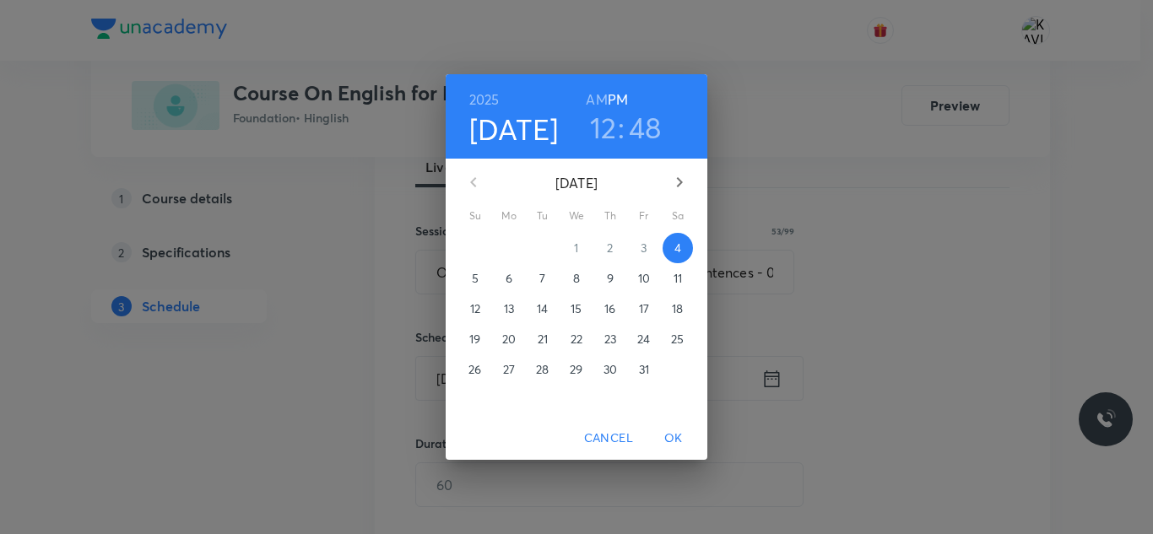
click at [605, 138] on h3 "12" at bounding box center [603, 127] width 27 height 35
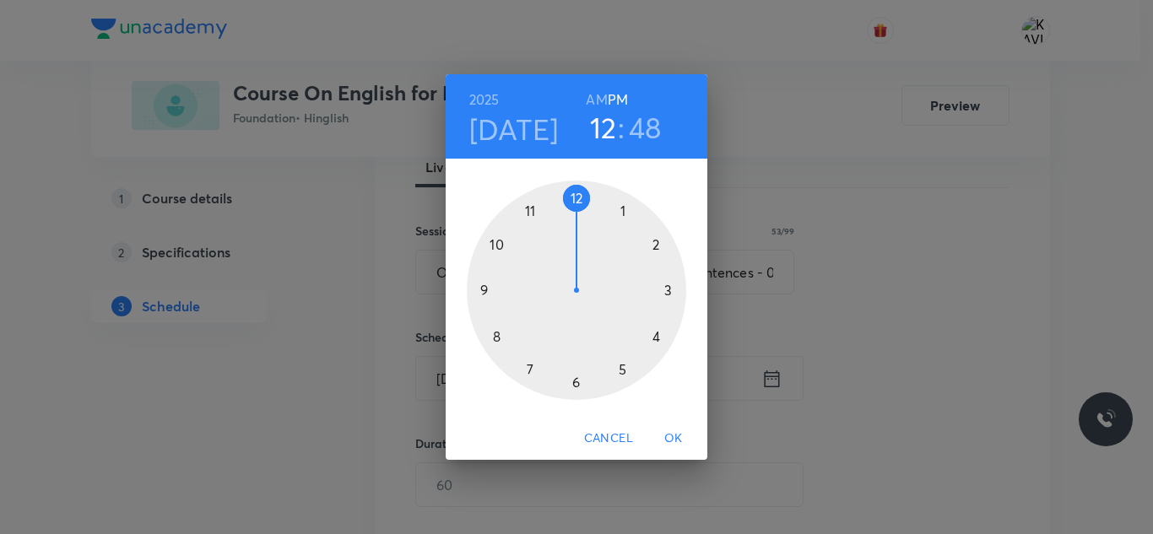
click at [576, 386] on div at bounding box center [576, 290] width 219 height 219
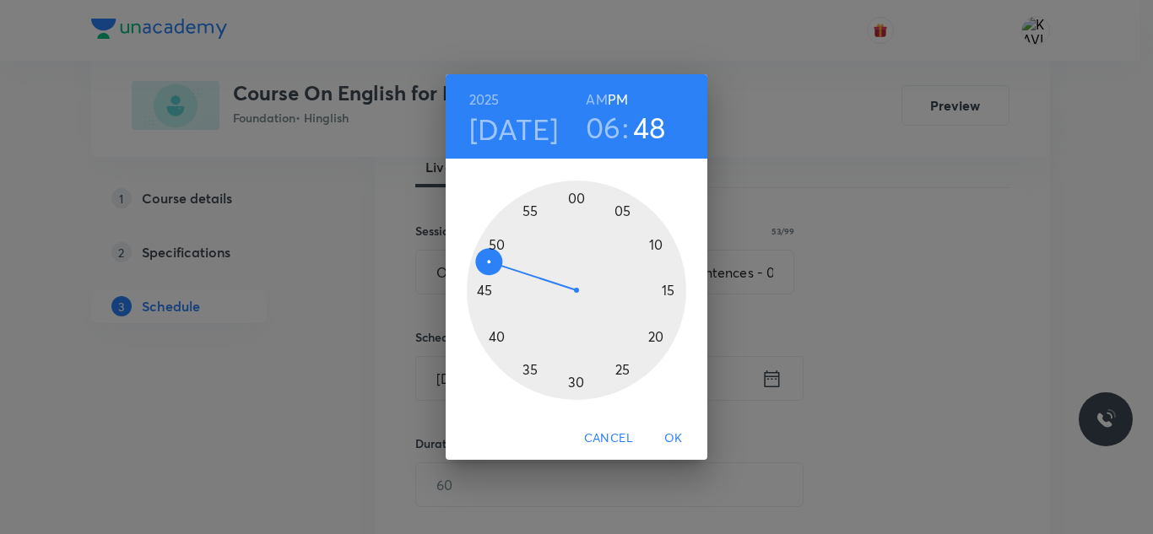
click at [657, 243] on div at bounding box center [576, 290] width 219 height 219
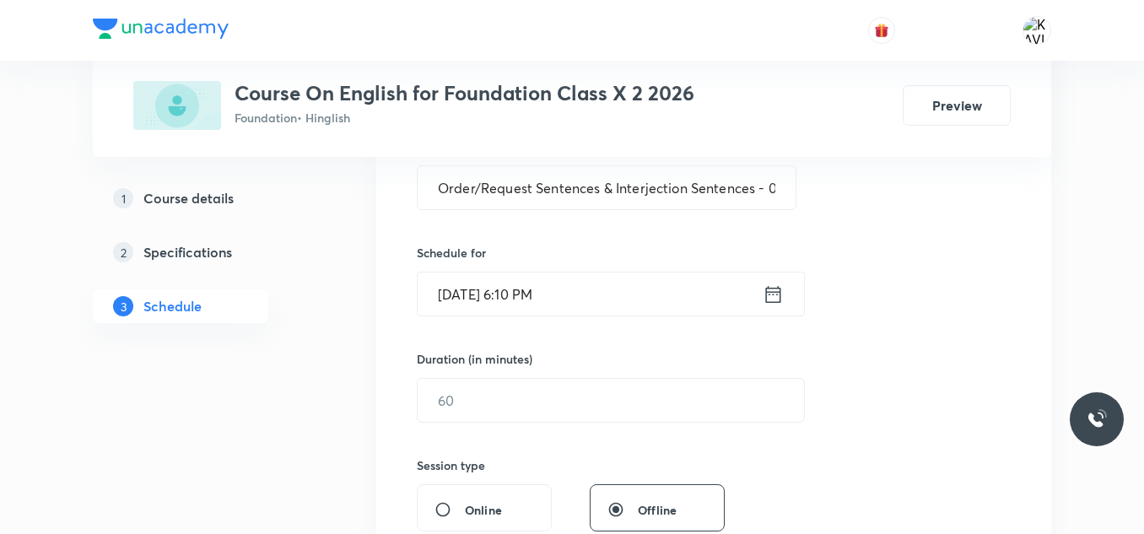
scroll to position [343, 0]
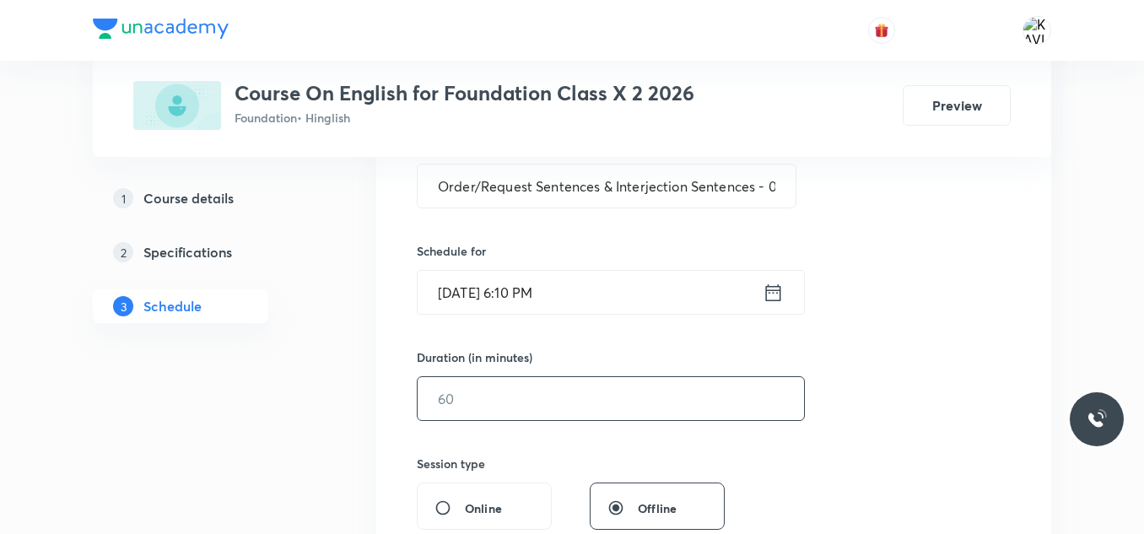
click at [476, 412] on input "text" at bounding box center [611, 398] width 386 height 43
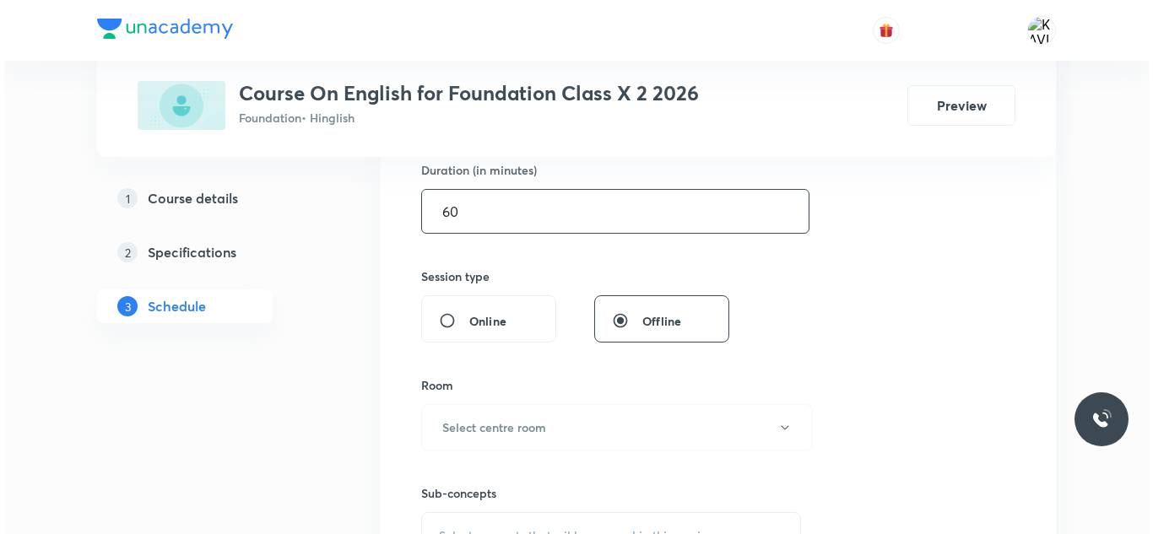
scroll to position [531, 0]
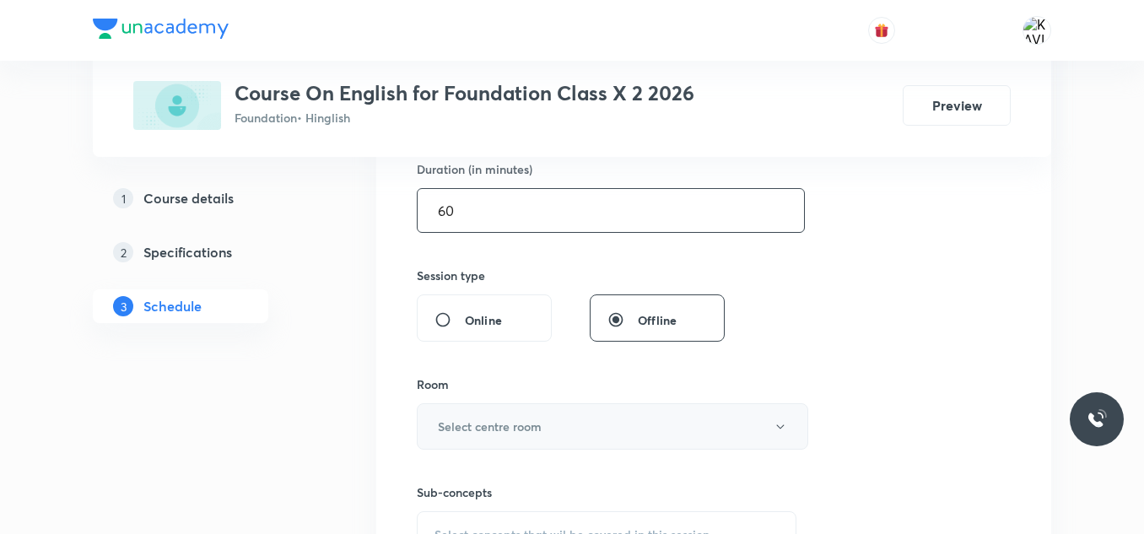
type input "60"
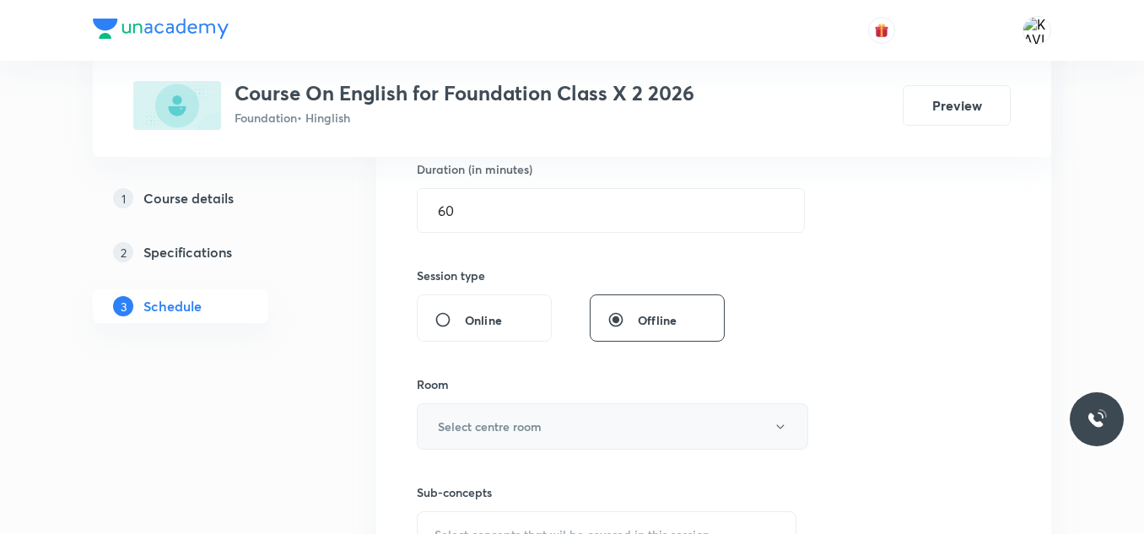
click at [511, 421] on h6 "Select centre room" at bounding box center [490, 427] width 104 height 18
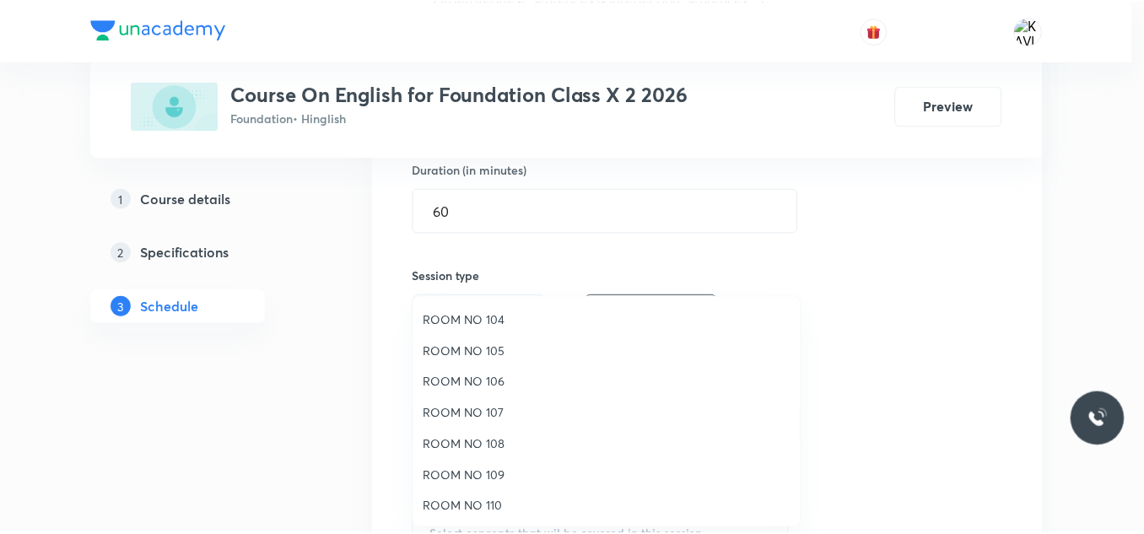
scroll to position [95, 0]
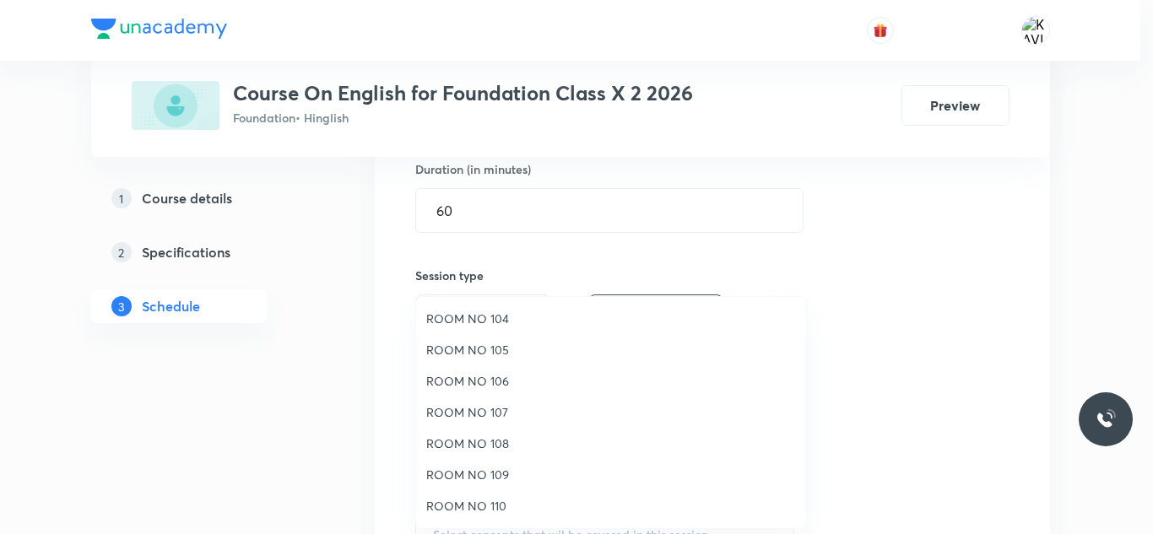
click at [501, 445] on span "ROOM NO 108" at bounding box center [611, 444] width 370 height 18
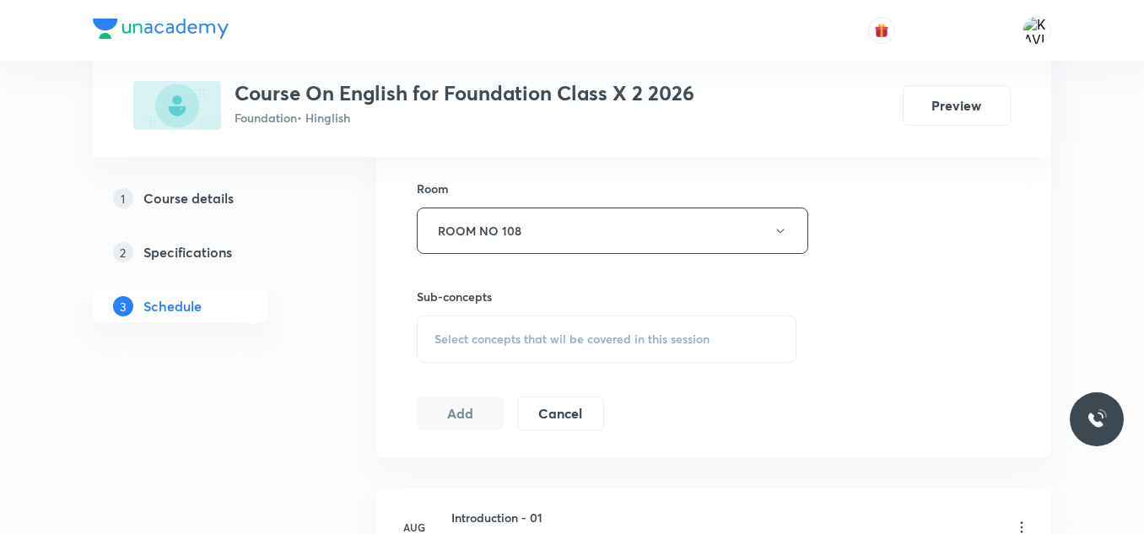
scroll to position [729, 0]
click at [505, 343] on span "Select concepts that wil be covered in this session" at bounding box center [572, 337] width 275 height 14
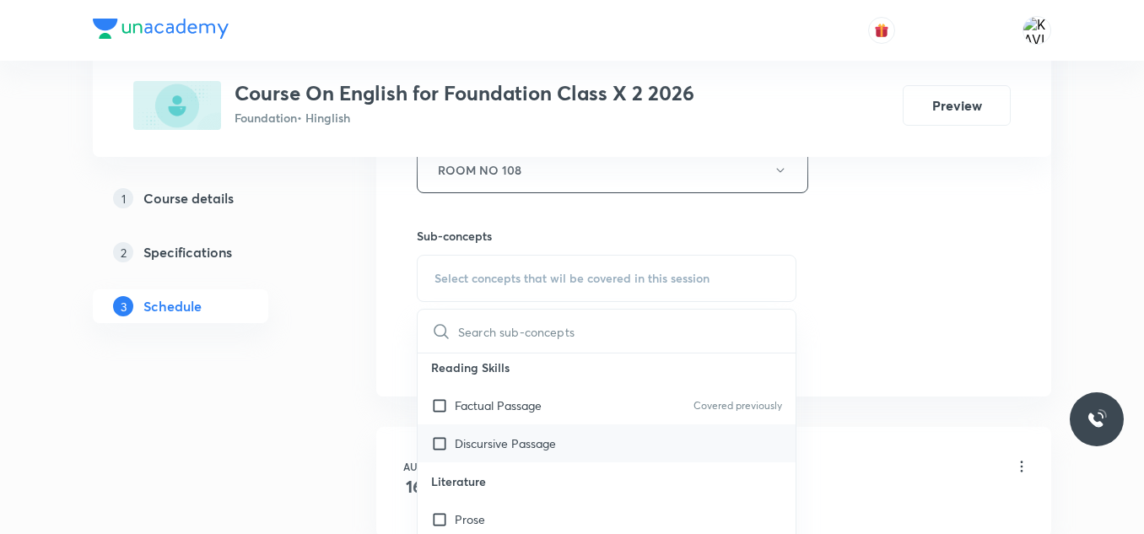
scroll to position [657, 0]
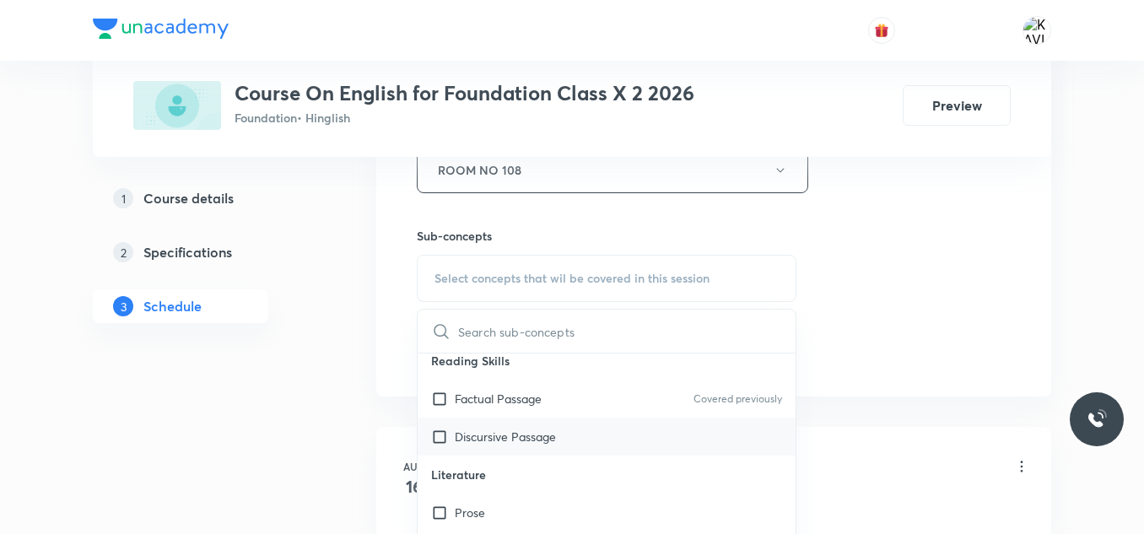
click at [556, 434] on p "Discursive Passage" at bounding box center [505, 437] width 101 height 18
checkbox input "true"
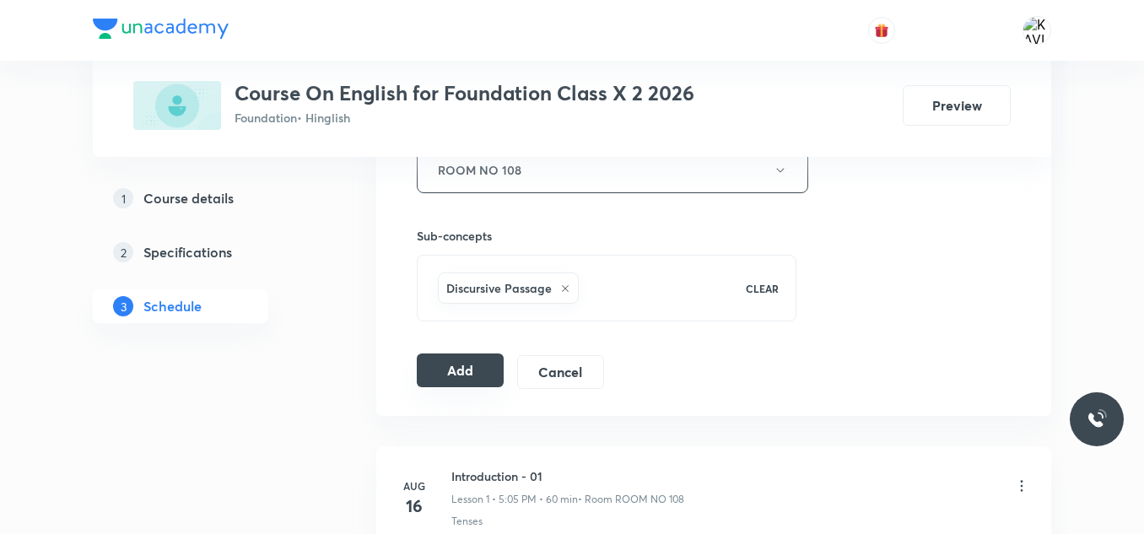
click at [449, 374] on button "Add" at bounding box center [460, 371] width 87 height 34
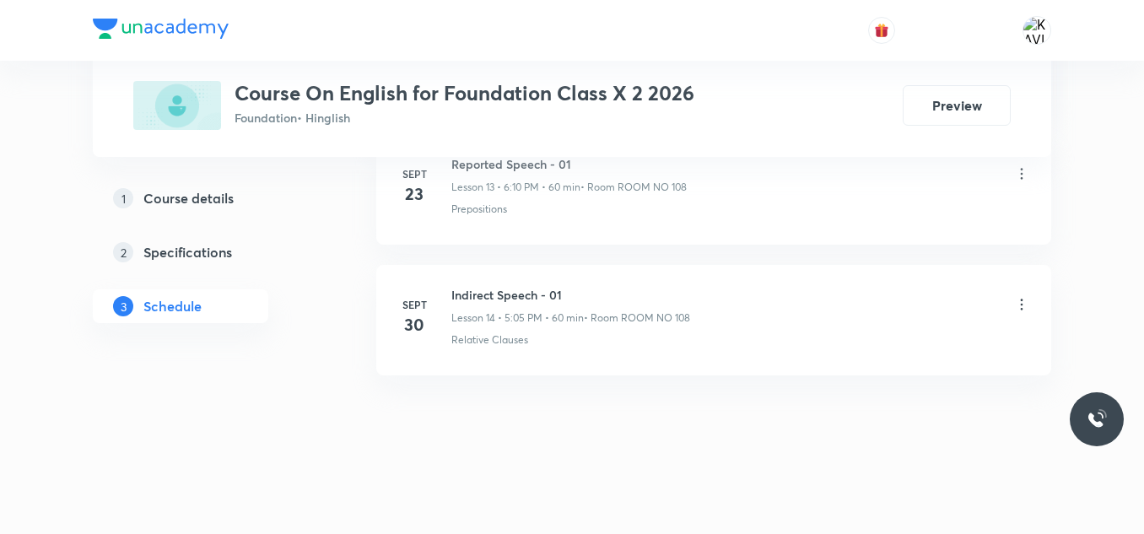
scroll to position [1874, 0]
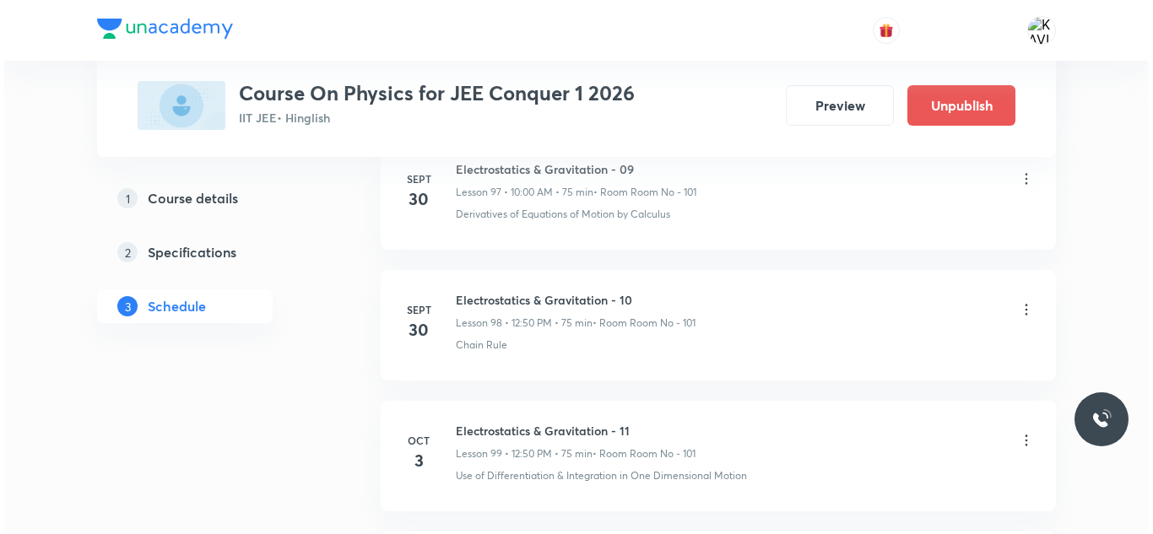
scroll to position [13898, 0]
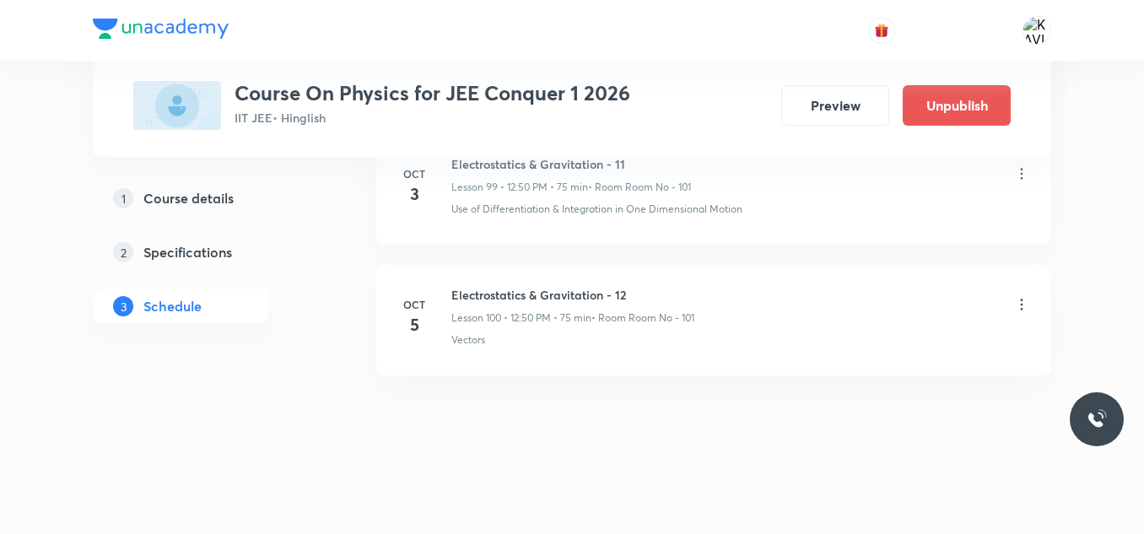
click at [1020, 305] on icon at bounding box center [1021, 304] width 17 height 17
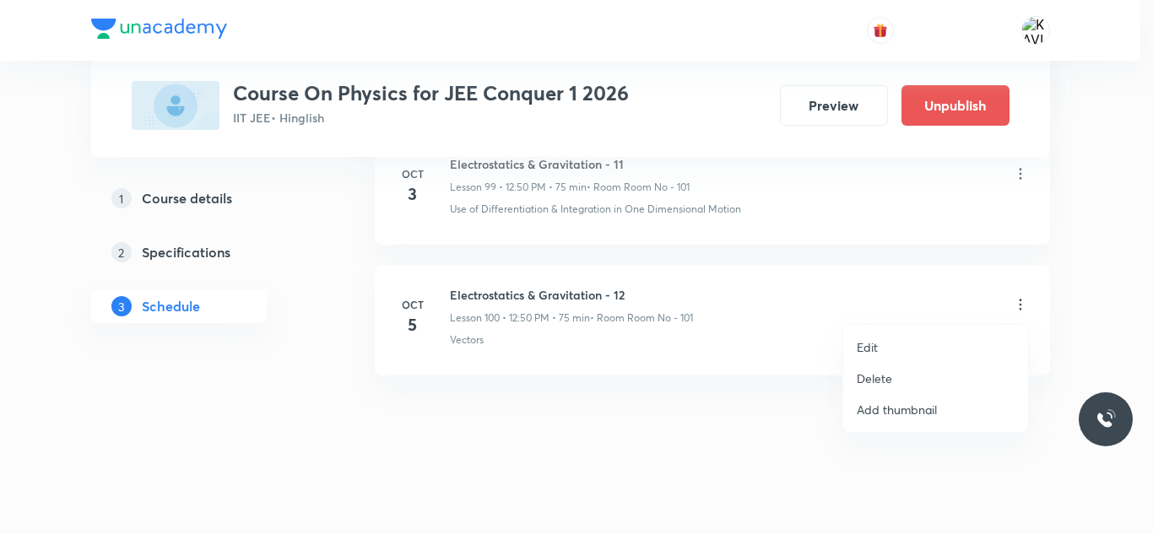
click at [876, 347] on p "Edit" at bounding box center [867, 347] width 21 height 18
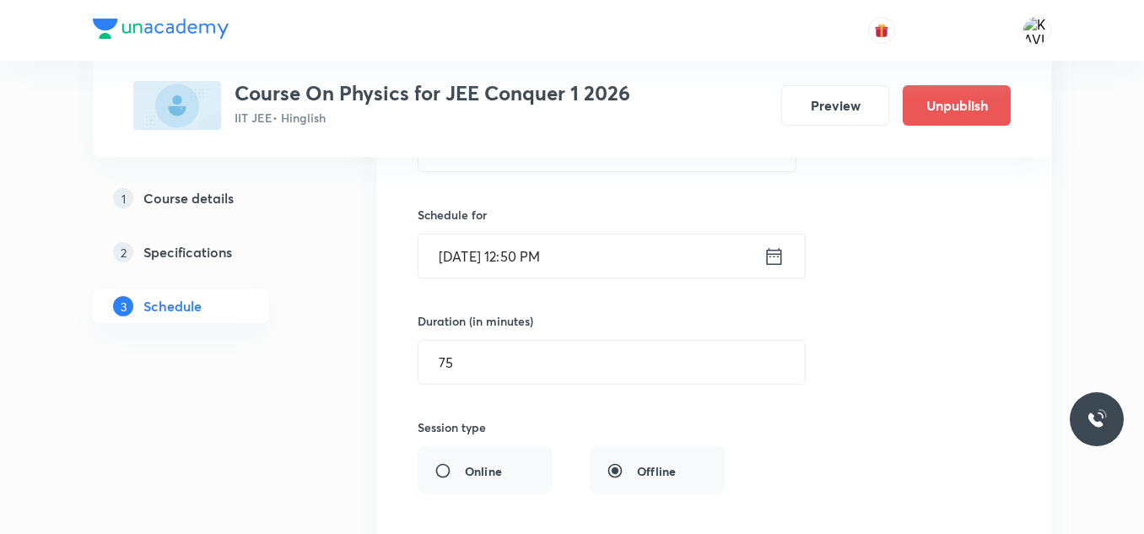
scroll to position [13326, 0]
click at [784, 256] on icon at bounding box center [774, 256] width 21 height 24
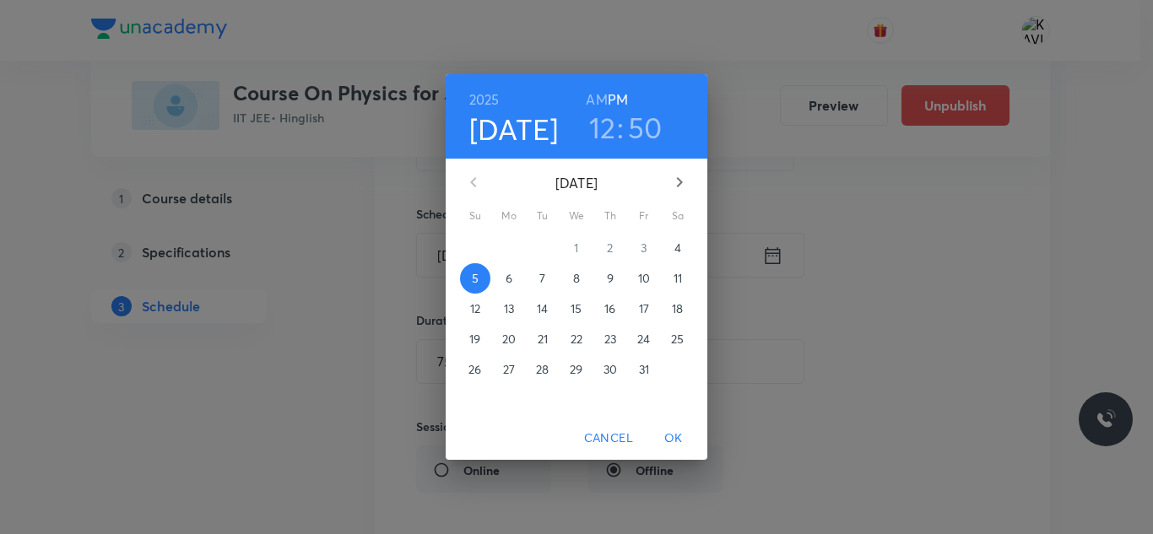
click at [675, 247] on p "4" at bounding box center [677, 248] width 7 height 17
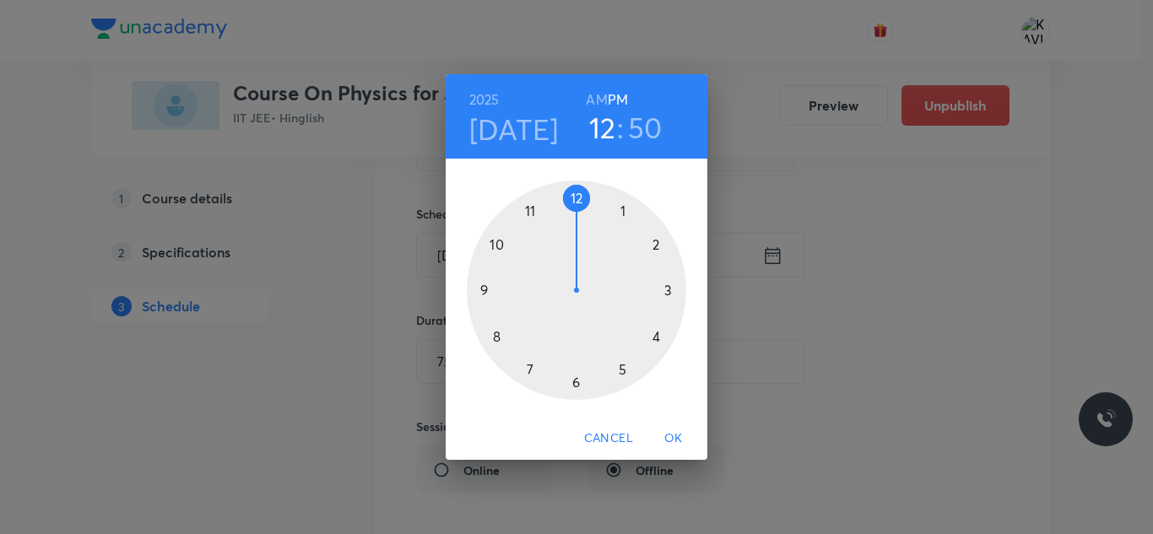
click at [641, 132] on h3 "50" at bounding box center [645, 127] width 35 height 35
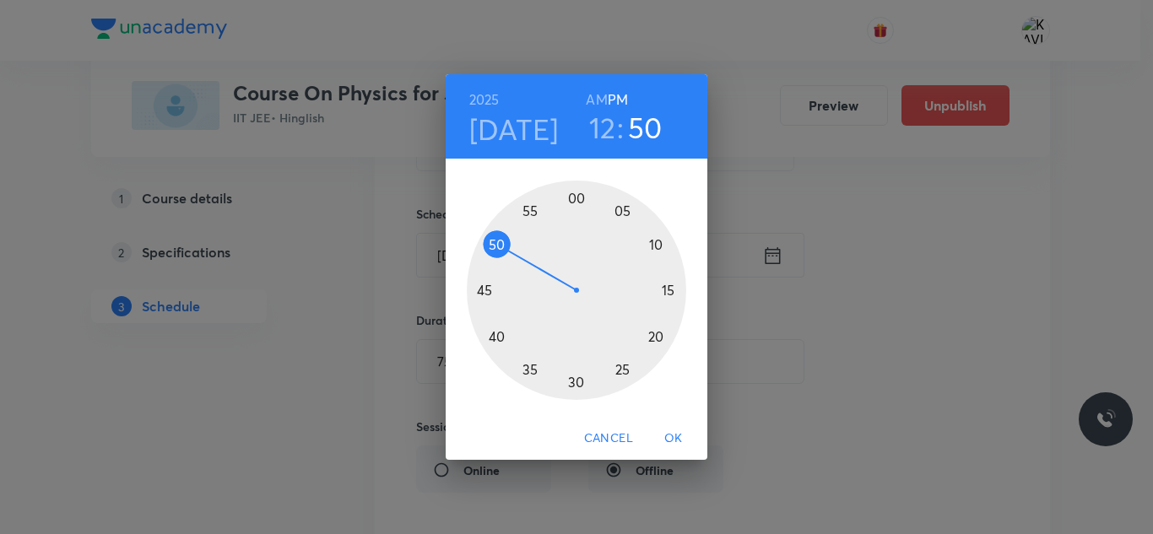
click at [558, 197] on div at bounding box center [576, 290] width 219 height 219
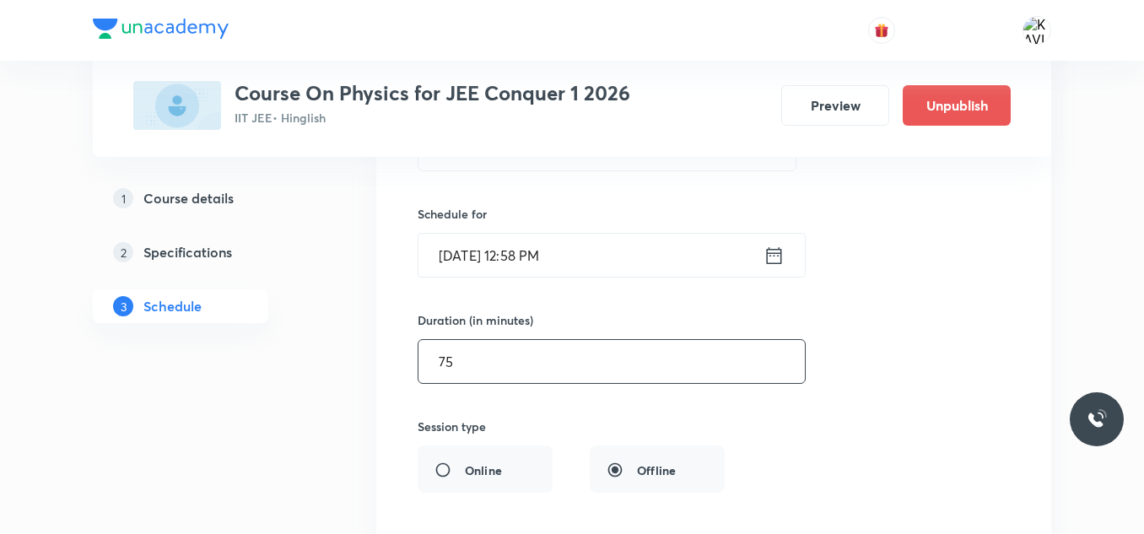
click at [494, 369] on input "75" at bounding box center [612, 361] width 386 height 43
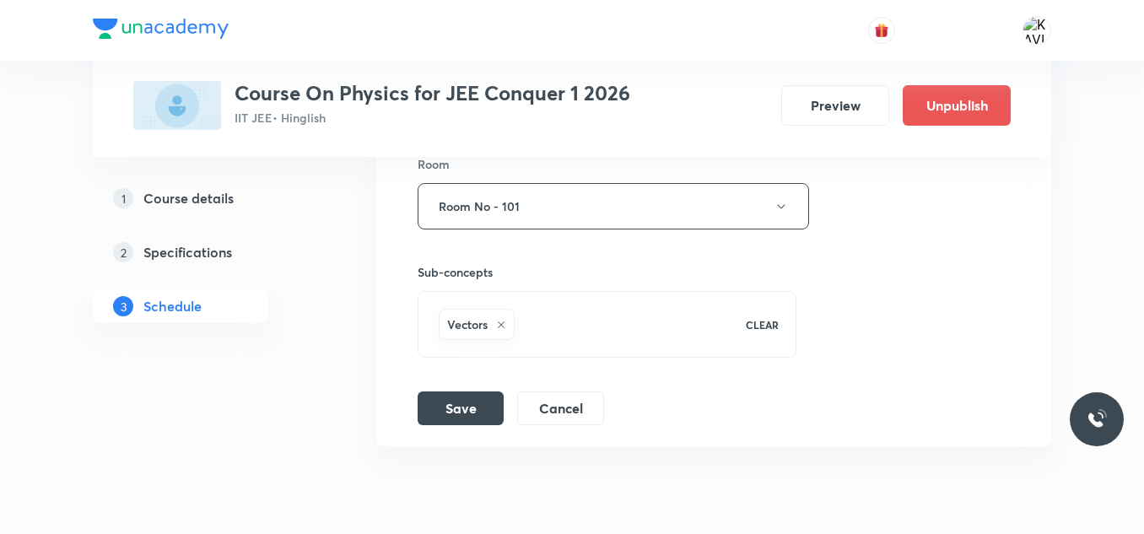
scroll to position [13702, 0]
type input "70"
click at [450, 420] on button "Save" at bounding box center [461, 406] width 86 height 34
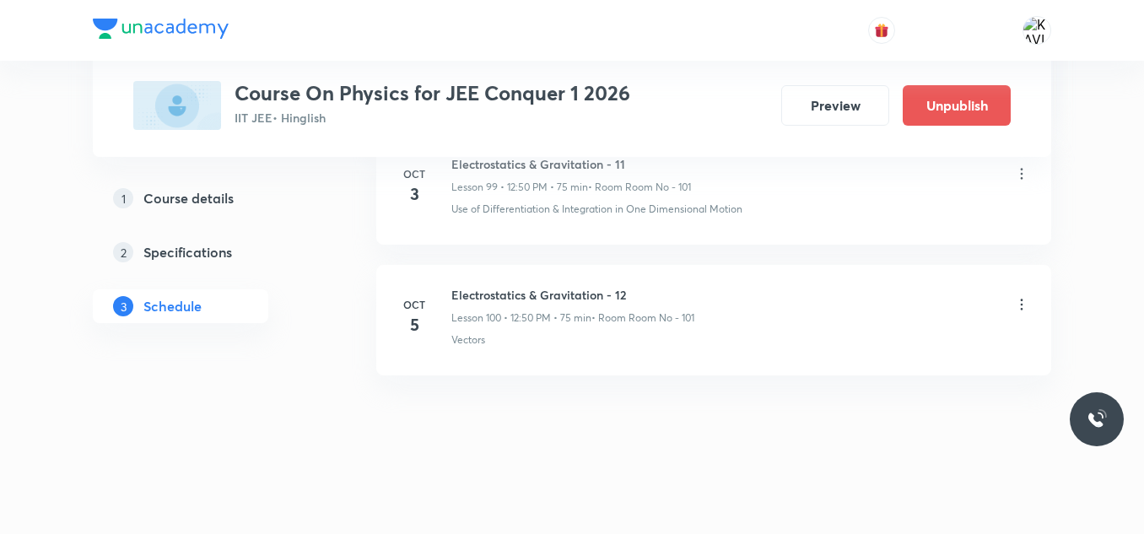
scroll to position [13123, 0]
